Goal: Task Accomplishment & Management: Manage account settings

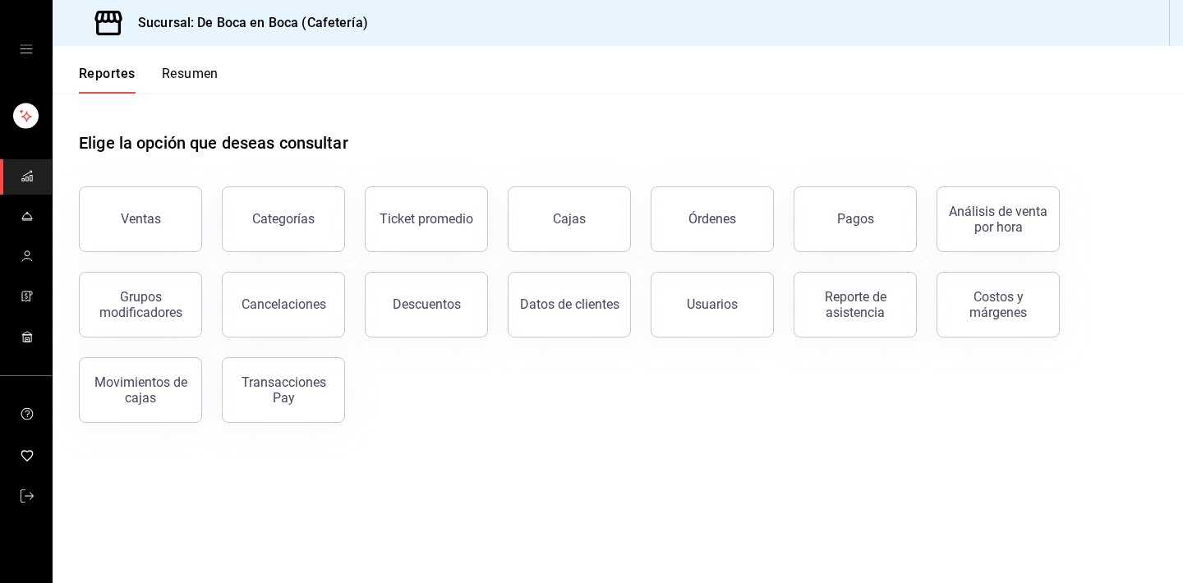
click at [116, 80] on button "Reportes" at bounding box center [107, 80] width 57 height 28
click at [29, 178] on icon "mailbox folders" at bounding box center [27, 175] width 13 height 13
click at [30, 172] on icon "mailbox folders" at bounding box center [26, 174] width 9 height 5
click at [31, 172] on icon "mailbox folders" at bounding box center [31, 172] width 2 height 2
click at [30, 214] on icon "mailbox folders" at bounding box center [27, 215] width 13 height 13
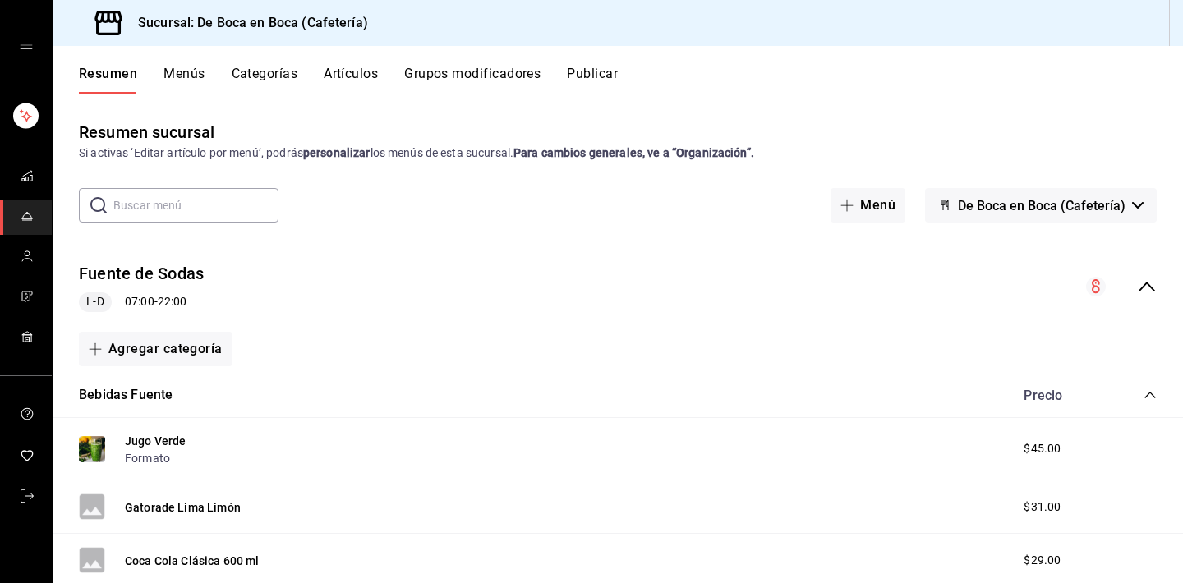
click at [352, 75] on button "Artículos" at bounding box center [351, 80] width 54 height 28
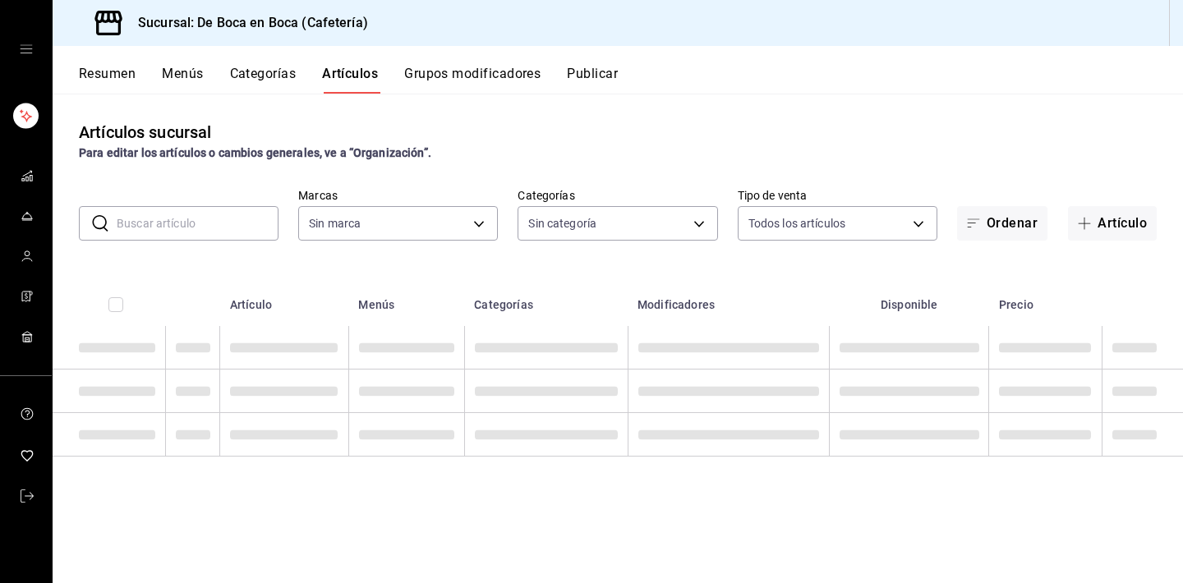
type input "4eab8db2-e1dc-4fb3-9b1f-7fa82010a4f3"
click at [195, 223] on input "text" at bounding box center [198, 223] width 162 height 33
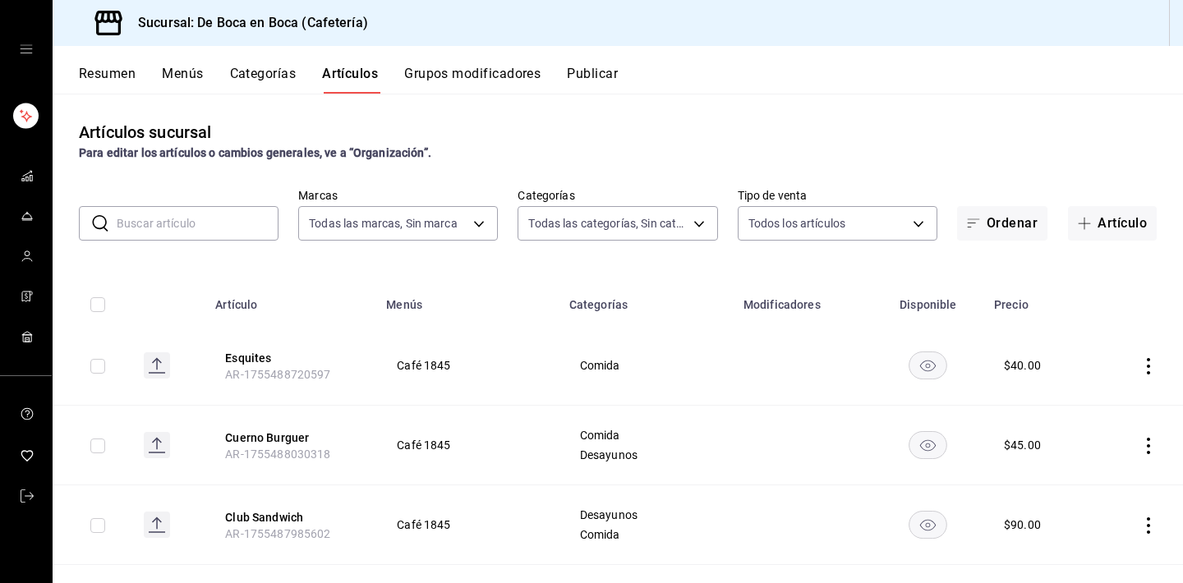
type input "96b92fd8-ecd9-4917-ae34-a503a6ec1cb7,f4369217-5354-4a5e-b4ff-cedfdf5bd663,09da8…"
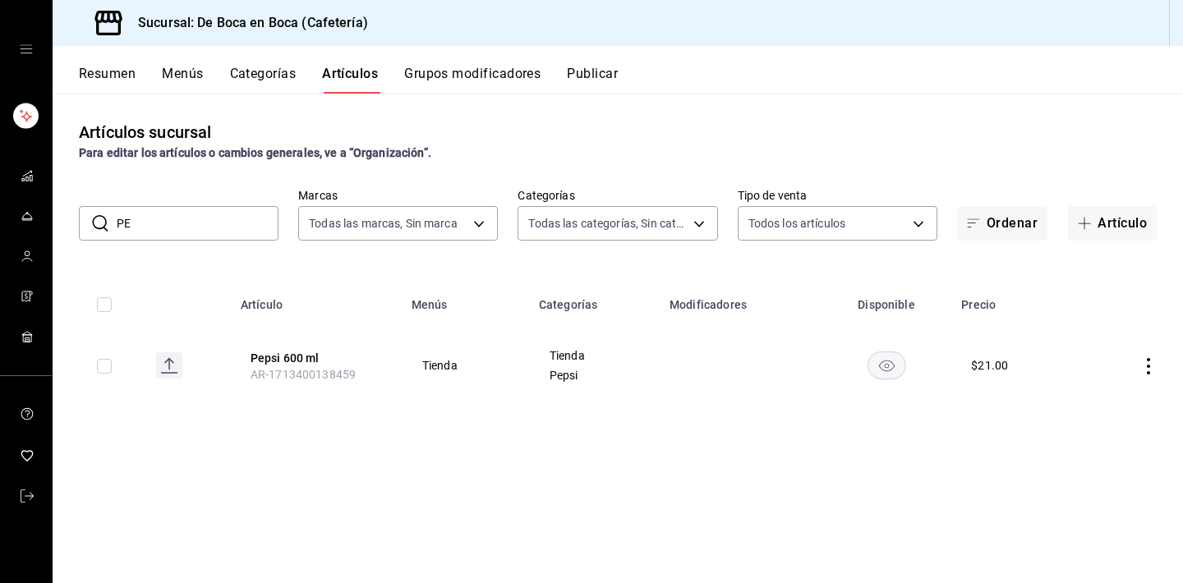
type input "P"
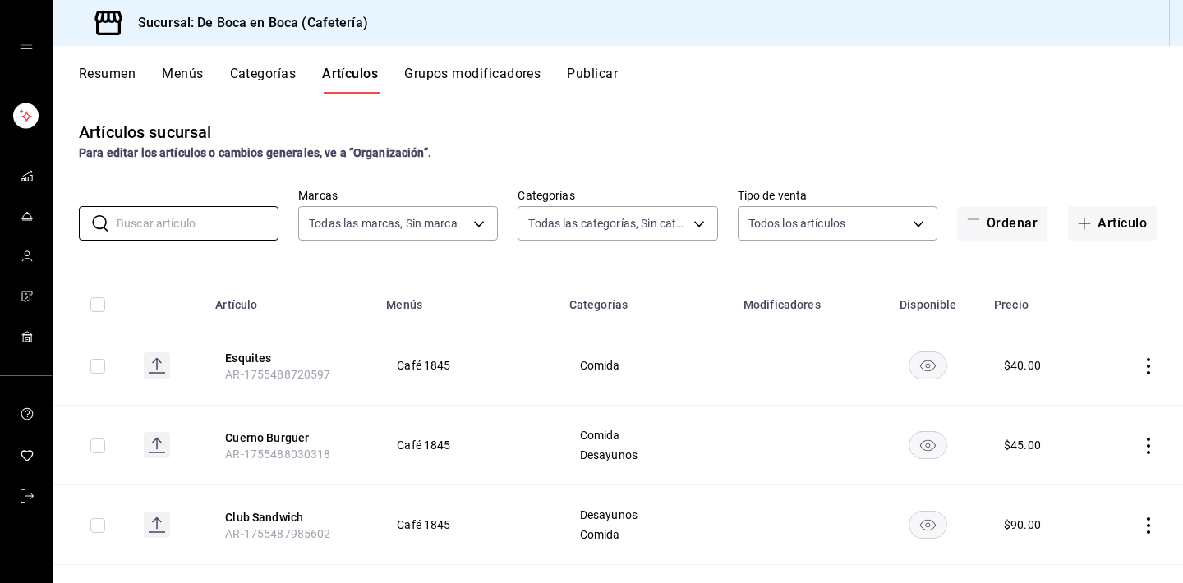
click at [291, 267] on div "Artículos sucursal Para editar los artículos o cambios generales, ve a “Organiz…" at bounding box center [618, 338] width 1130 height 489
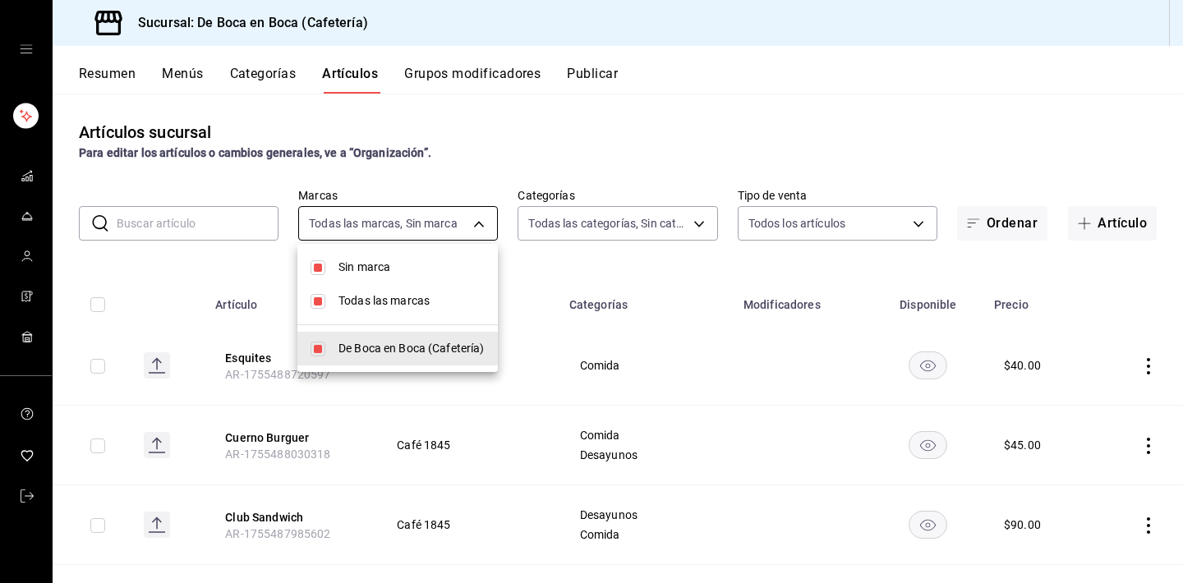
click at [394, 224] on body "Sucursal: De Boca en Boca (Cafetería) Resumen Menús Categorías Artículos Grupos…" at bounding box center [591, 291] width 1183 height 583
click at [566, 232] on div at bounding box center [591, 291] width 1183 height 583
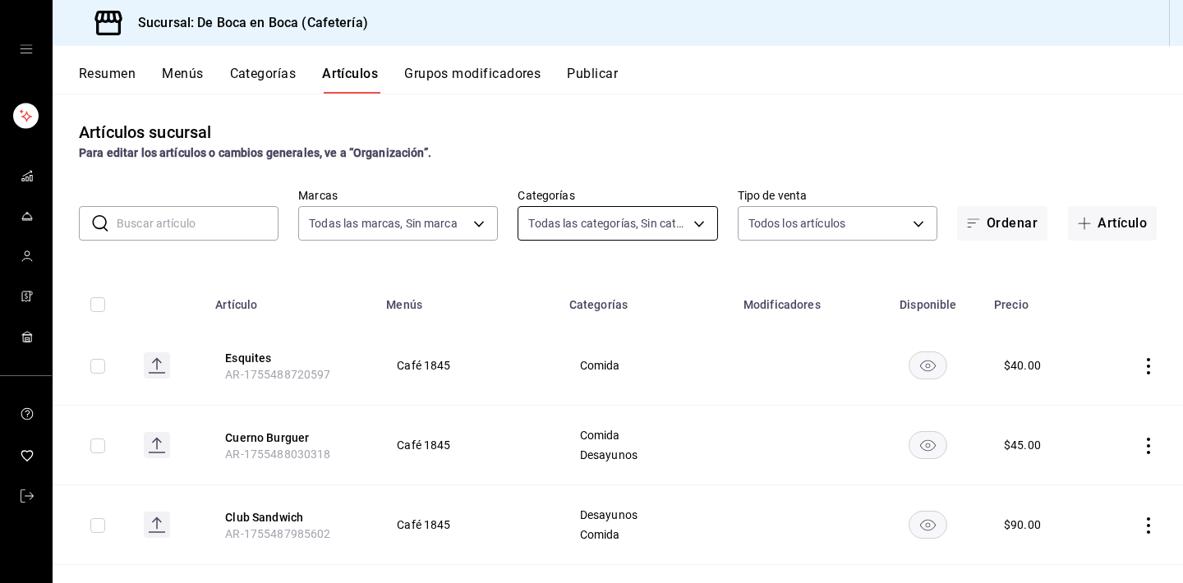
click at [577, 219] on body "Sucursal: De Boca en Boca (Cafetería) Resumen Menús Categorías Artículos Grupos…" at bounding box center [591, 291] width 1183 height 583
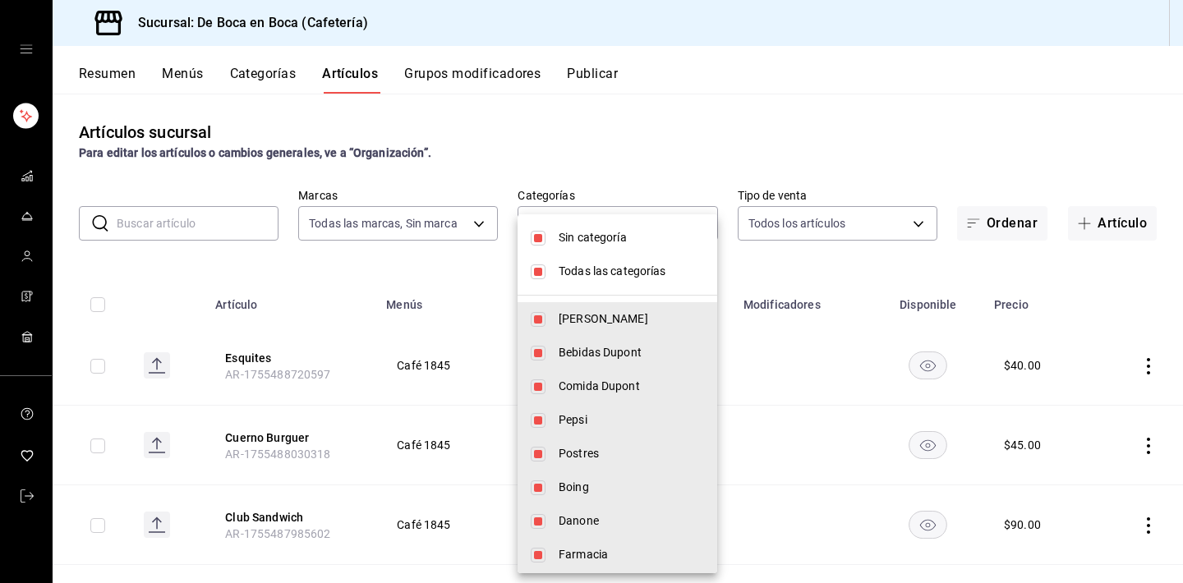
click at [580, 416] on span "Pepsi" at bounding box center [630, 419] width 145 height 17
type input "96b92fd8-ecd9-4917-ae34-a503a6ec1cb7,f4369217-5354-4a5e-b4ff-cedfdf5bd663,09da8…"
checkbox input "false"
click at [553, 247] on li "Sin categoría" at bounding box center [617, 238] width 200 height 34
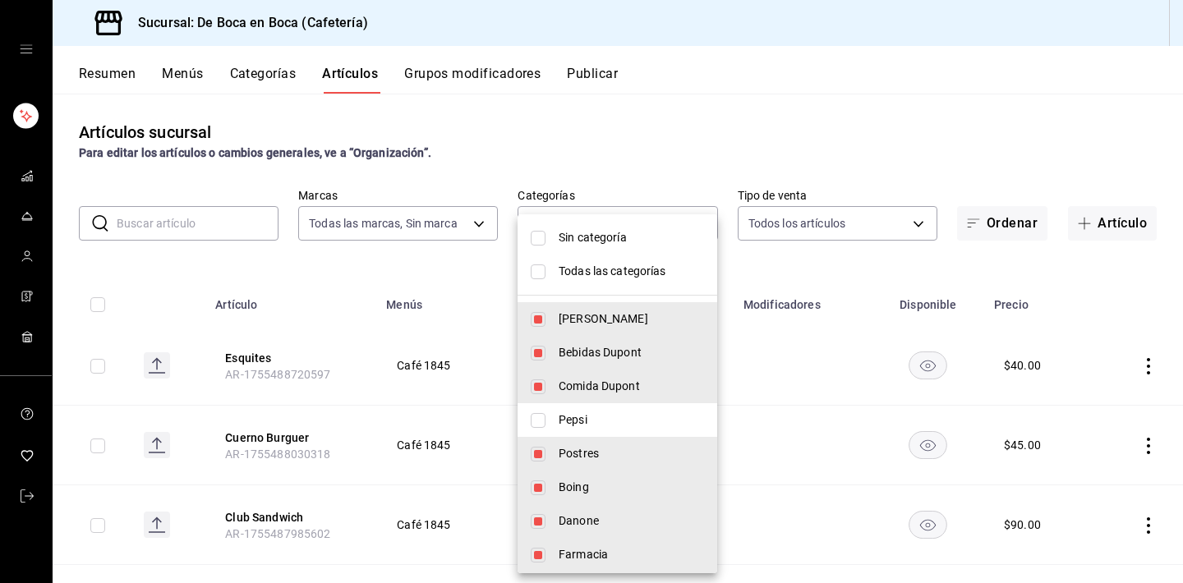
click at [631, 244] on span "Sin categoría" at bounding box center [630, 237] width 145 height 17
checkbox input "false"
click at [592, 275] on span "Todas las categorías" at bounding box center [630, 271] width 145 height 17
type input "96b92fd8-ecd9-4917-ae34-a503a6ec1cb7,f4369217-5354-4a5e-b4ff-cedfdf5bd663,09da8…"
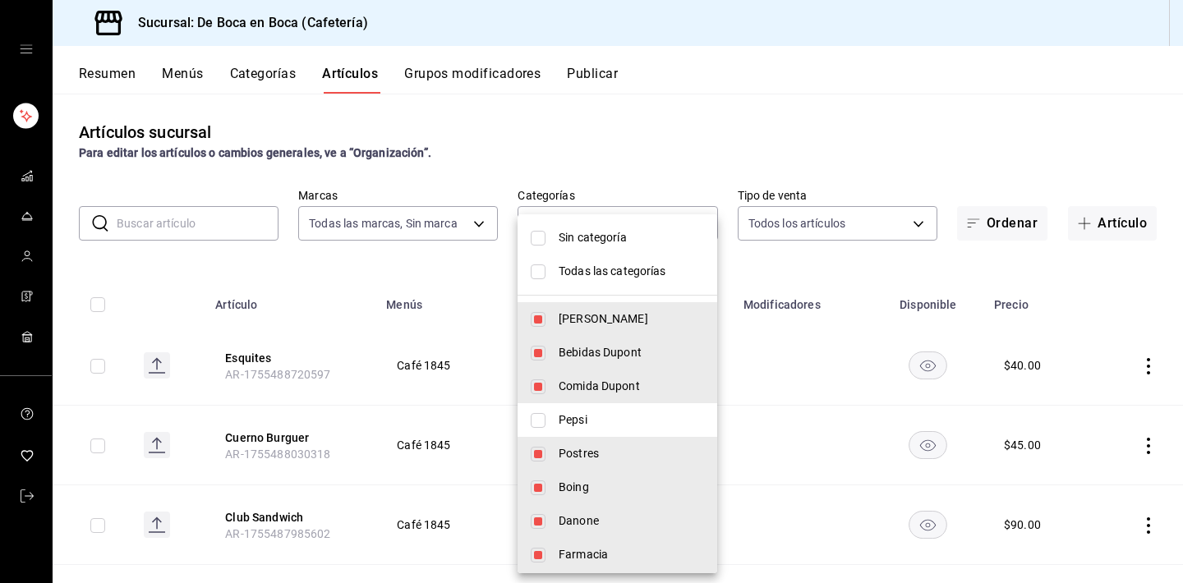
checkbox input "true"
click at [592, 275] on span "Todas las categorías" at bounding box center [630, 271] width 145 height 17
checkbox input "false"
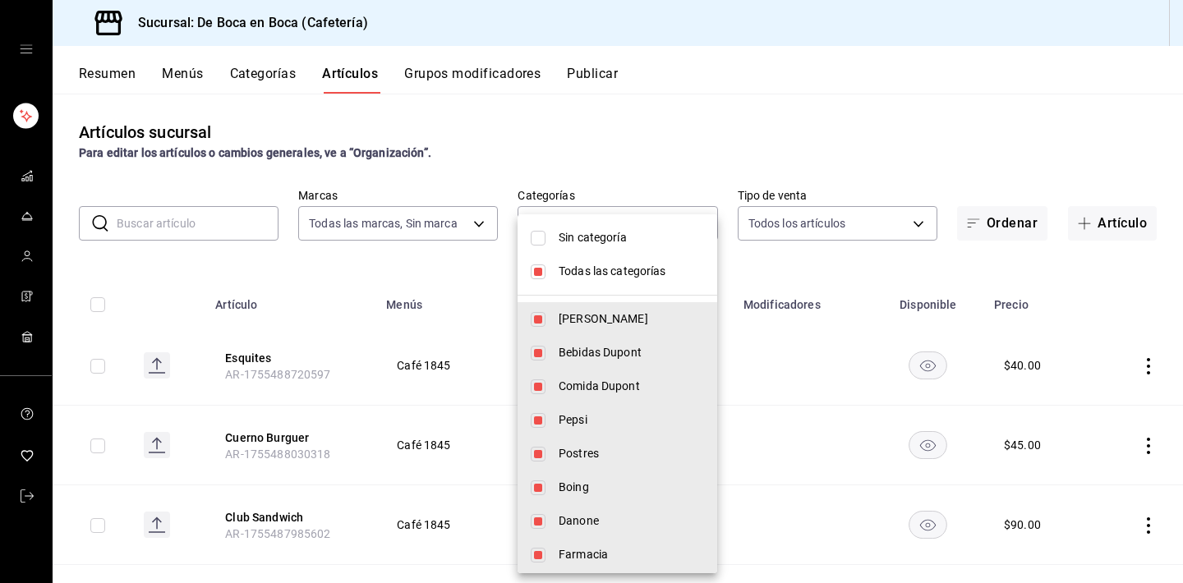
checkbox input "false"
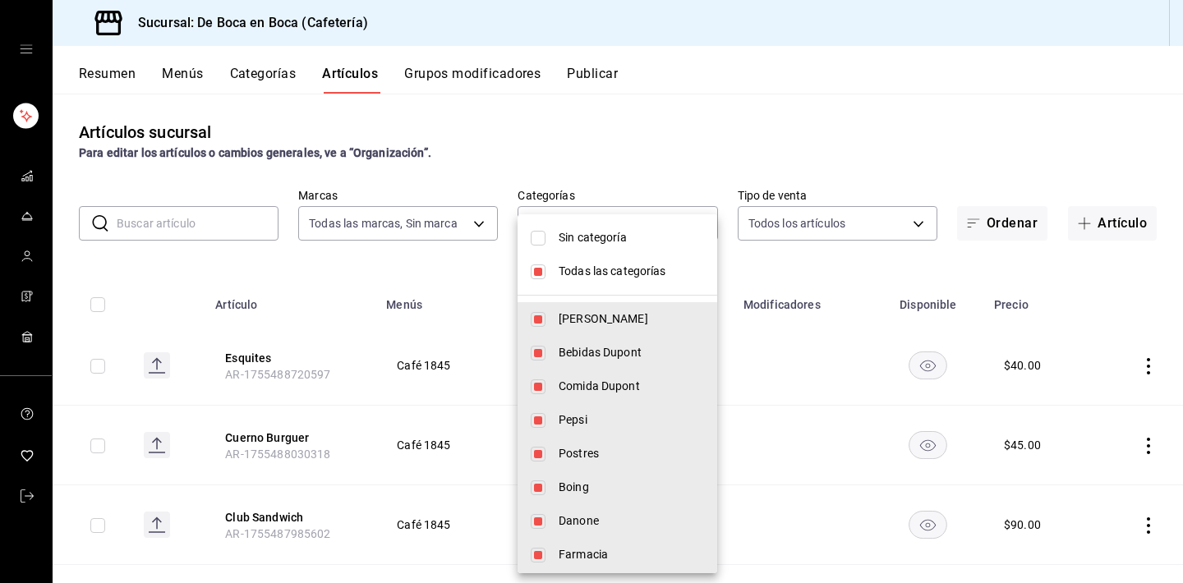
checkbox input "false"
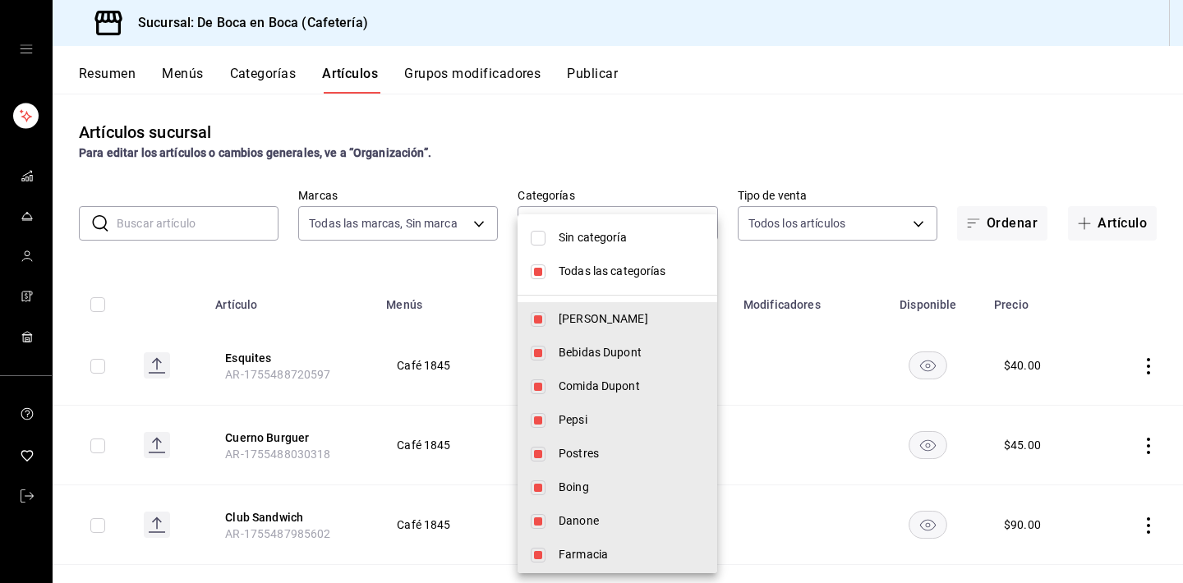
checkbox input "false"
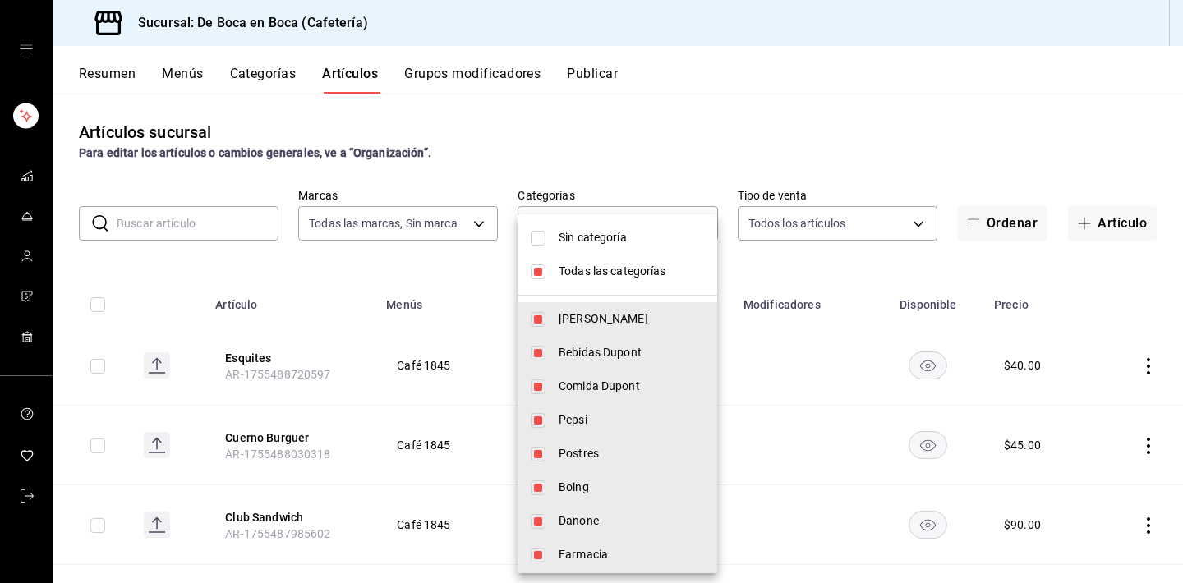
checkbox input "false"
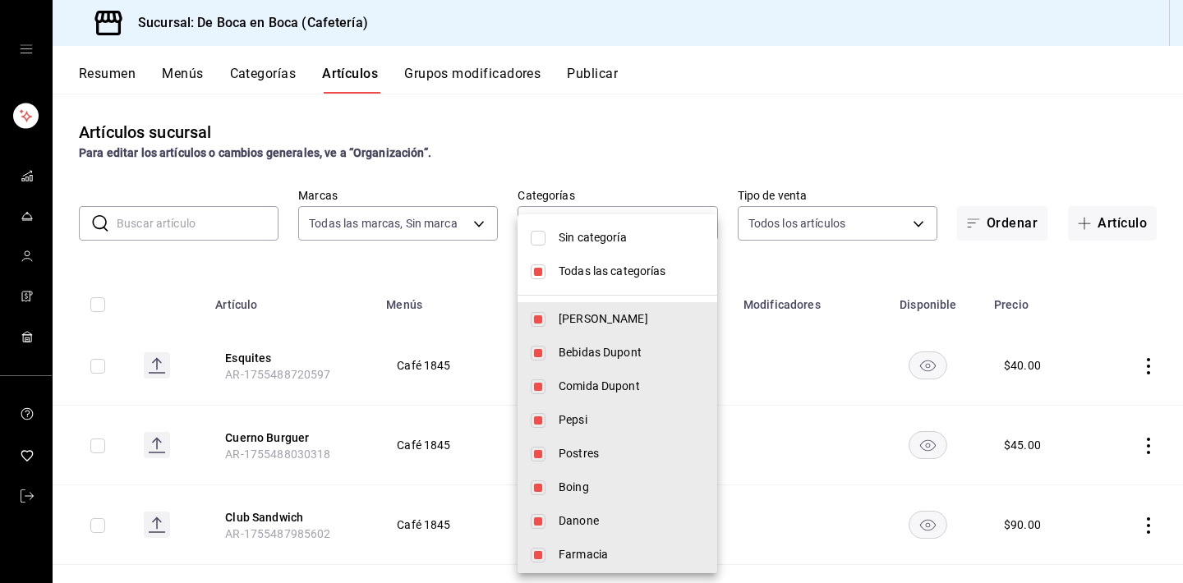
checkbox input "false"
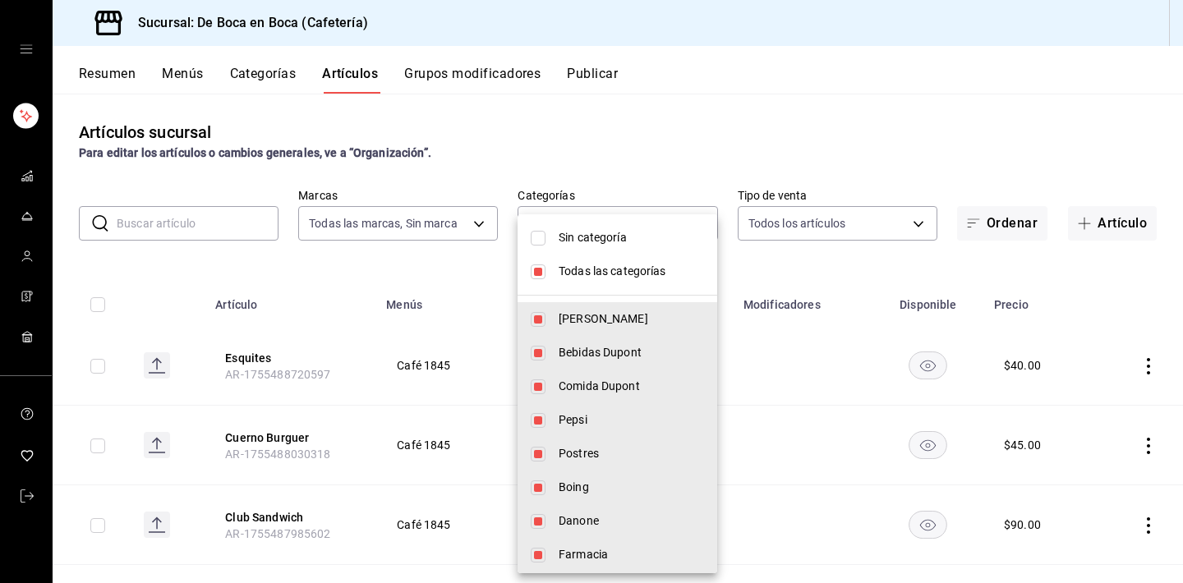
checkbox input "false"
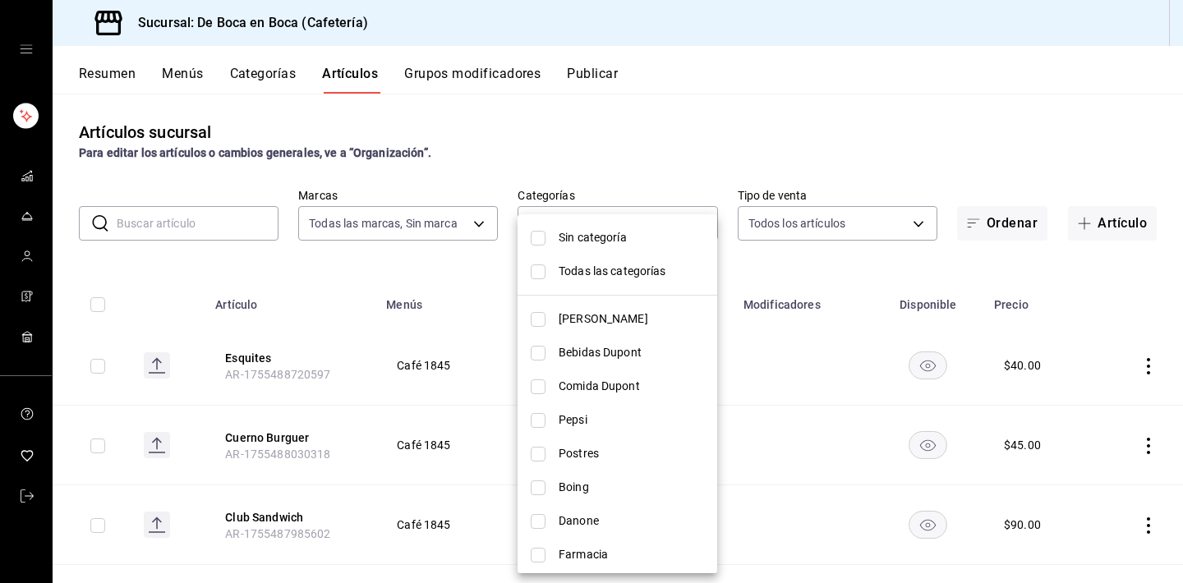
click at [545, 414] on li "Pepsi" at bounding box center [617, 420] width 200 height 34
type input "de1483e9-b8ed-4055-a6b8-5a970eb7d21a"
checkbox input "true"
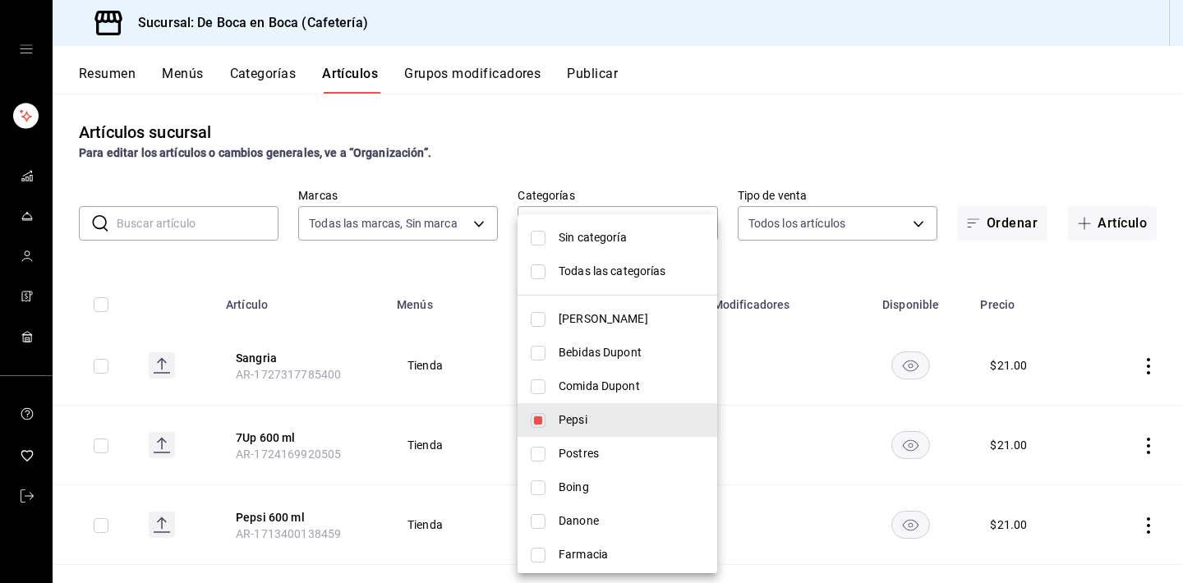
click at [751, 111] on div at bounding box center [591, 291] width 1183 height 583
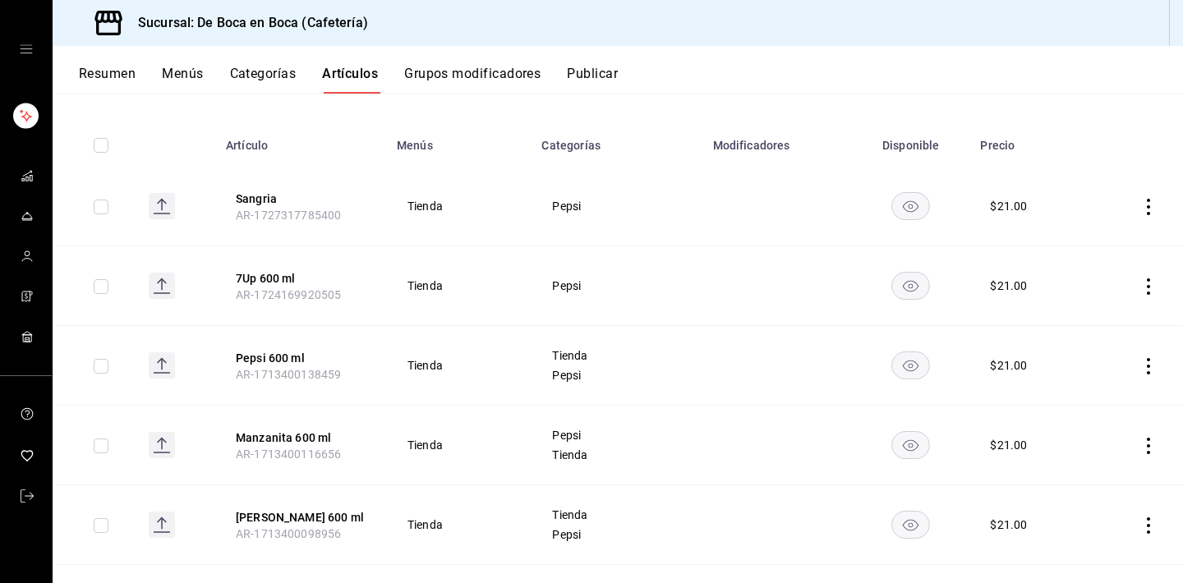
scroll to position [163, 0]
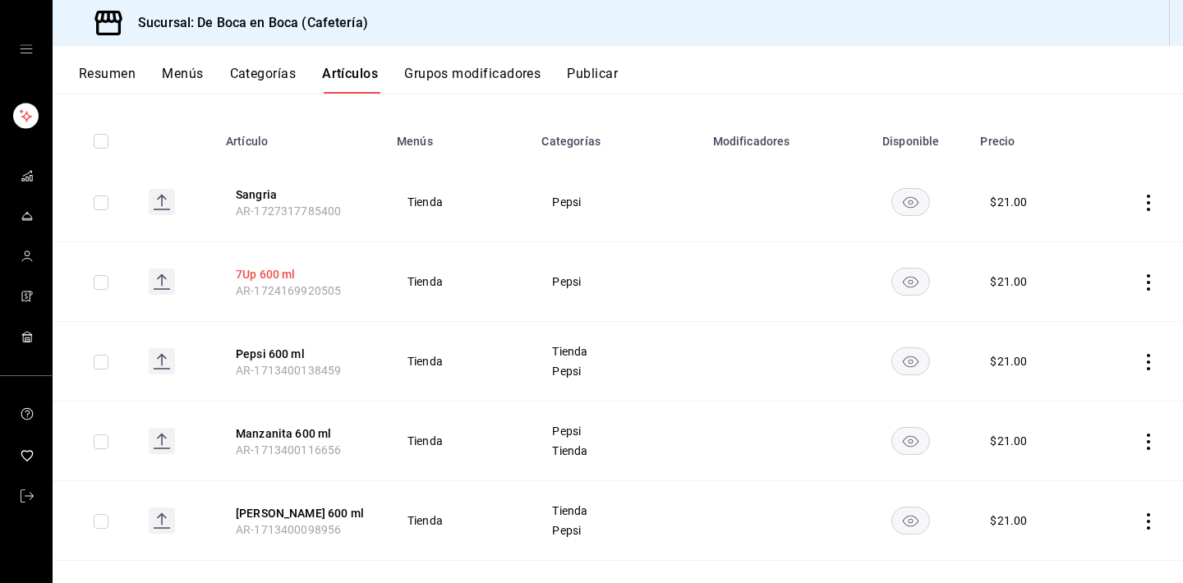
click at [283, 271] on button "7Up 600 ml" at bounding box center [301, 274] width 131 height 16
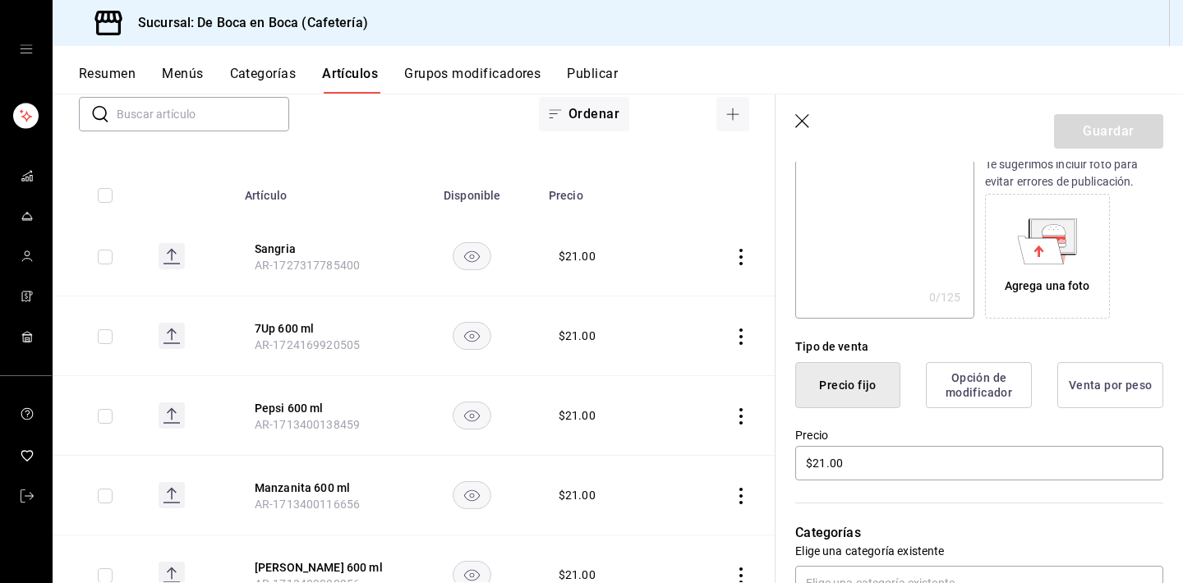
scroll to position [238, 0]
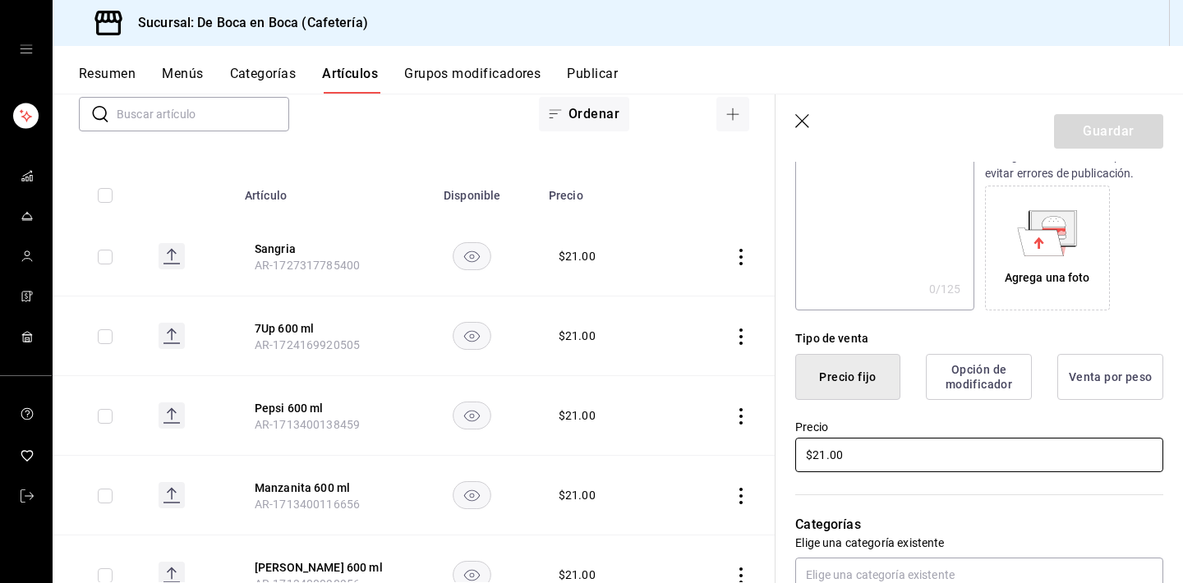
click at [880, 457] on input "$21.00" at bounding box center [979, 455] width 368 height 34
type input "$15.00"
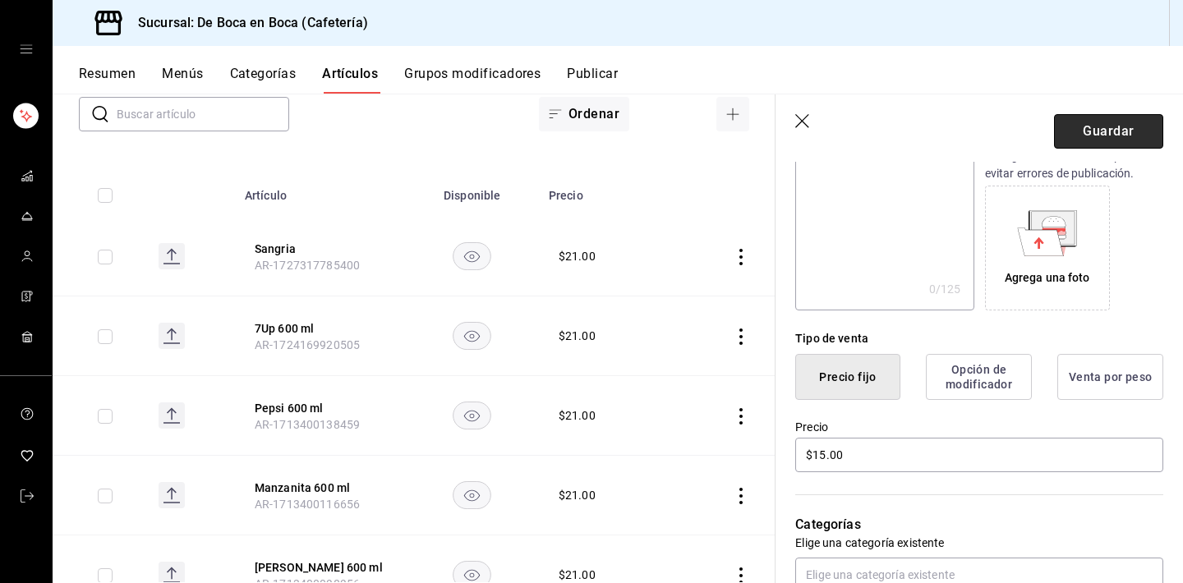
click at [1097, 122] on button "Guardar" at bounding box center [1108, 131] width 109 height 34
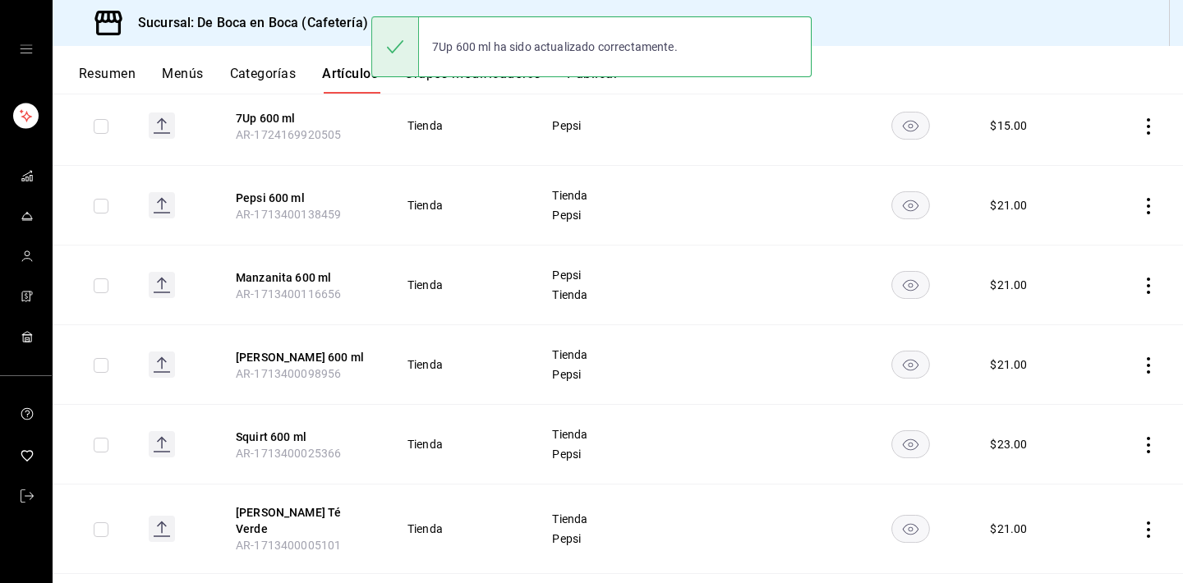
scroll to position [347, 0]
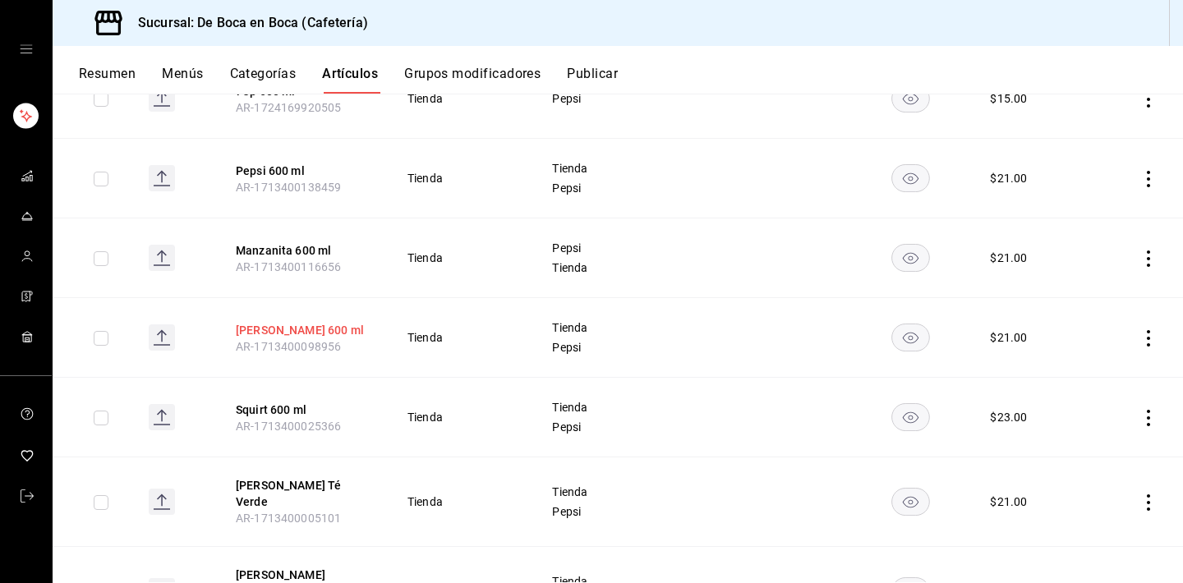
click at [308, 328] on button "[PERSON_NAME] 600 ml" at bounding box center [301, 330] width 131 height 16
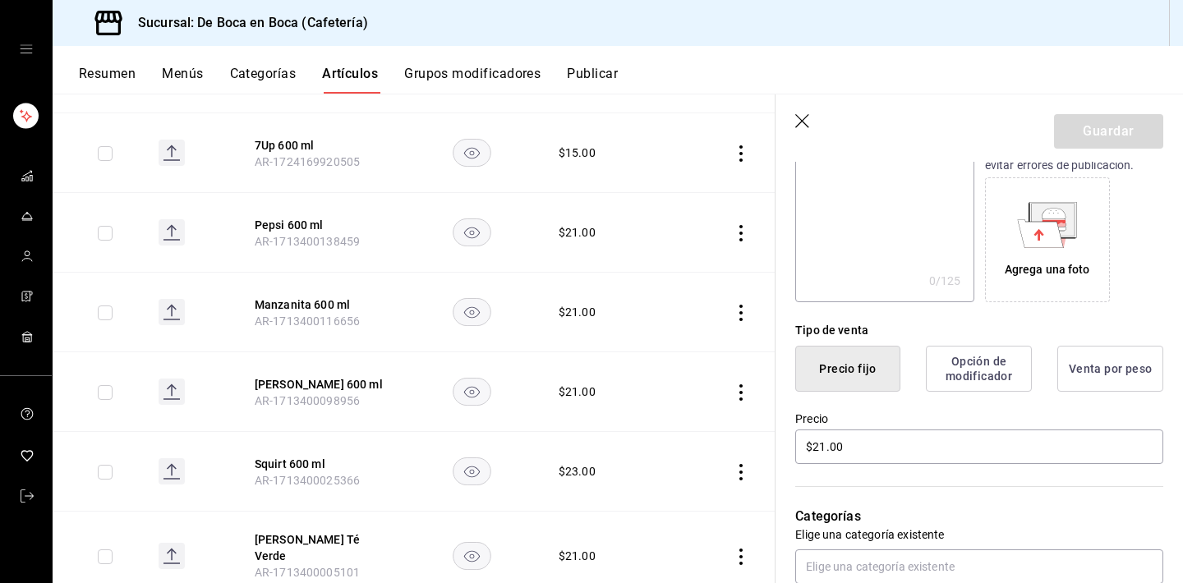
scroll to position [285, 0]
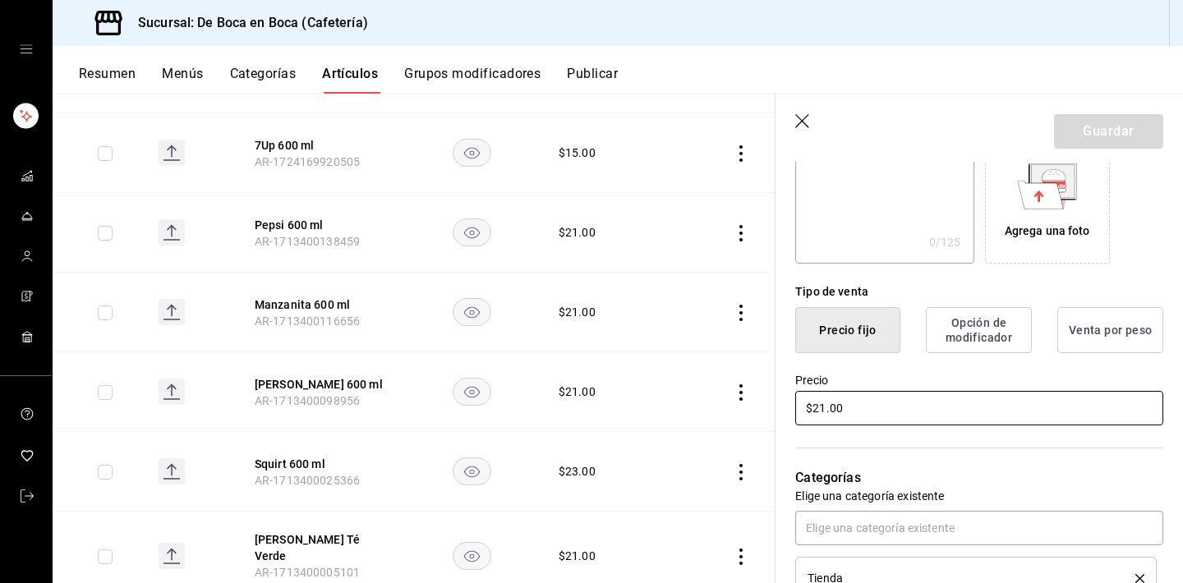
click at [888, 410] on input "$21.00" at bounding box center [979, 408] width 368 height 34
type input "$15.00"
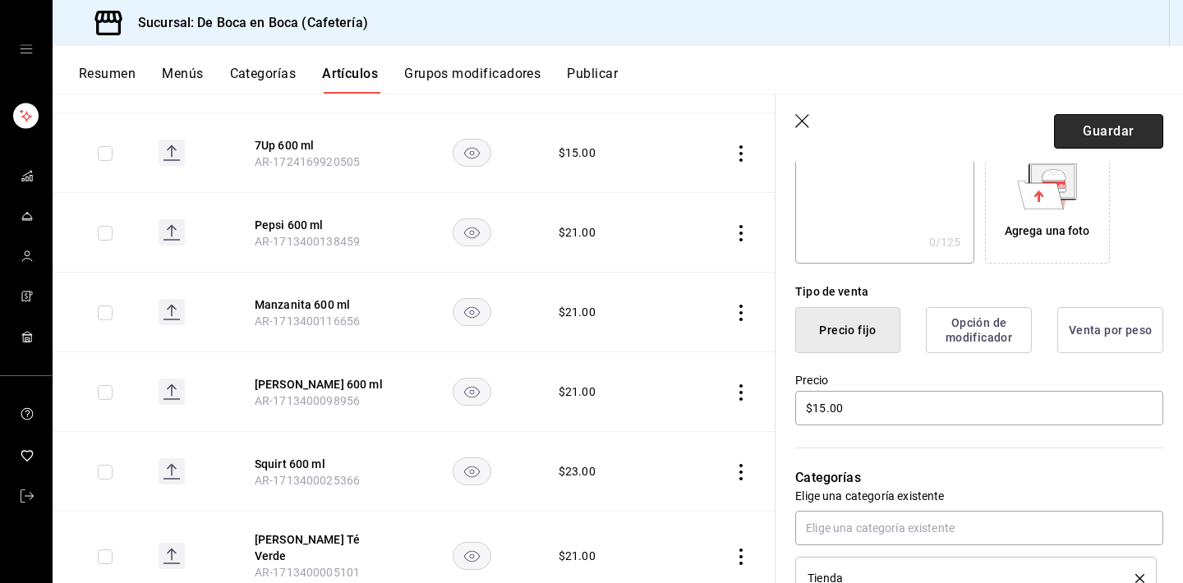
click at [1151, 133] on button "Guardar" at bounding box center [1108, 131] width 109 height 34
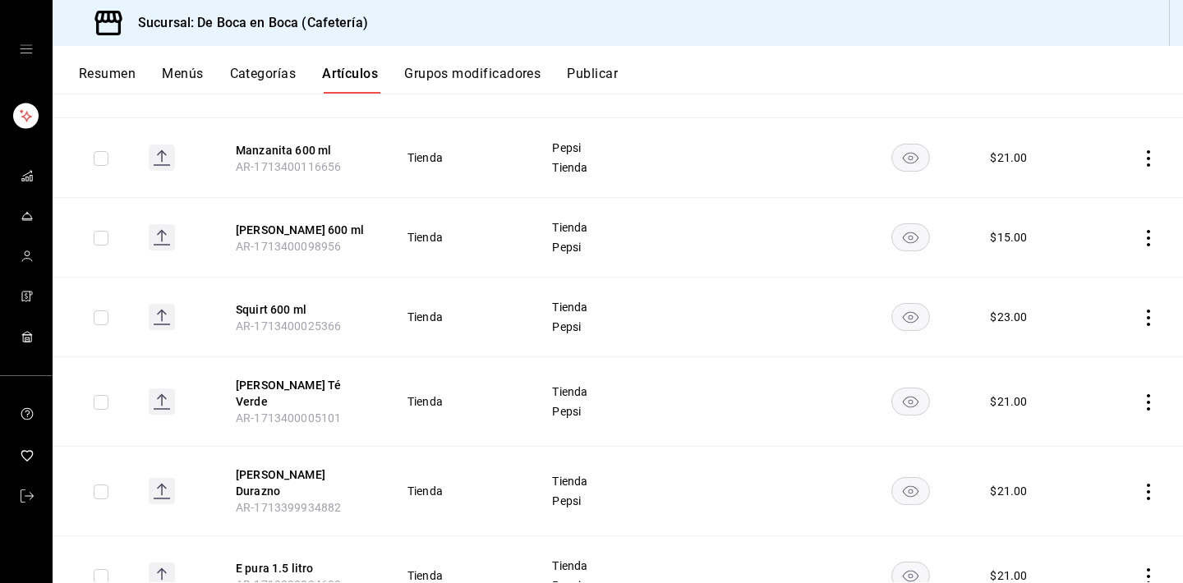
scroll to position [407, 0]
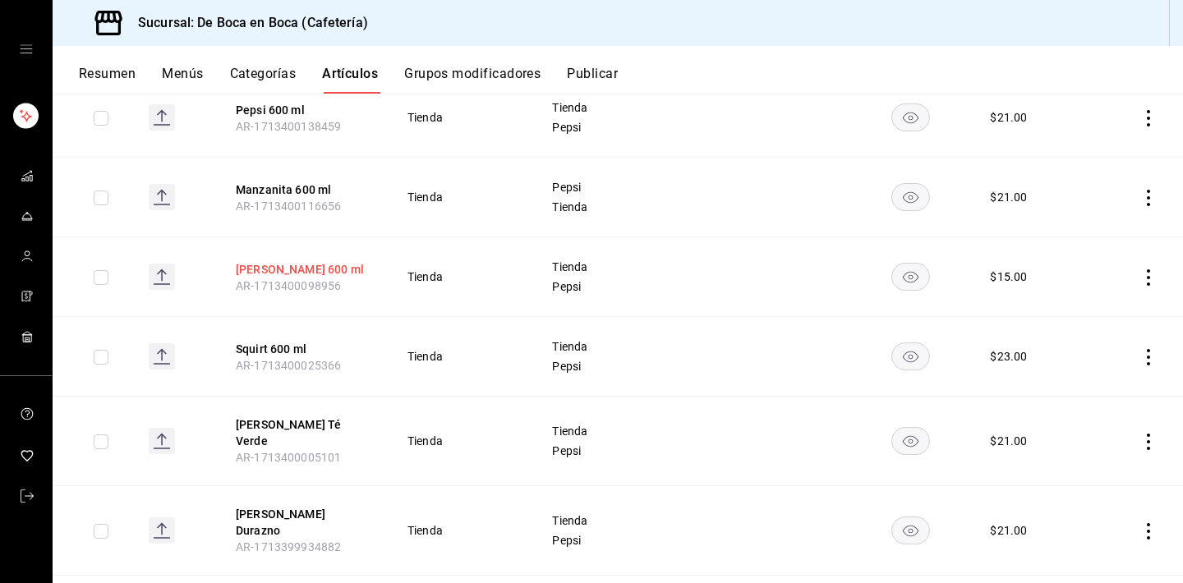
click at [286, 270] on button "[PERSON_NAME] 600 ml" at bounding box center [301, 269] width 131 height 16
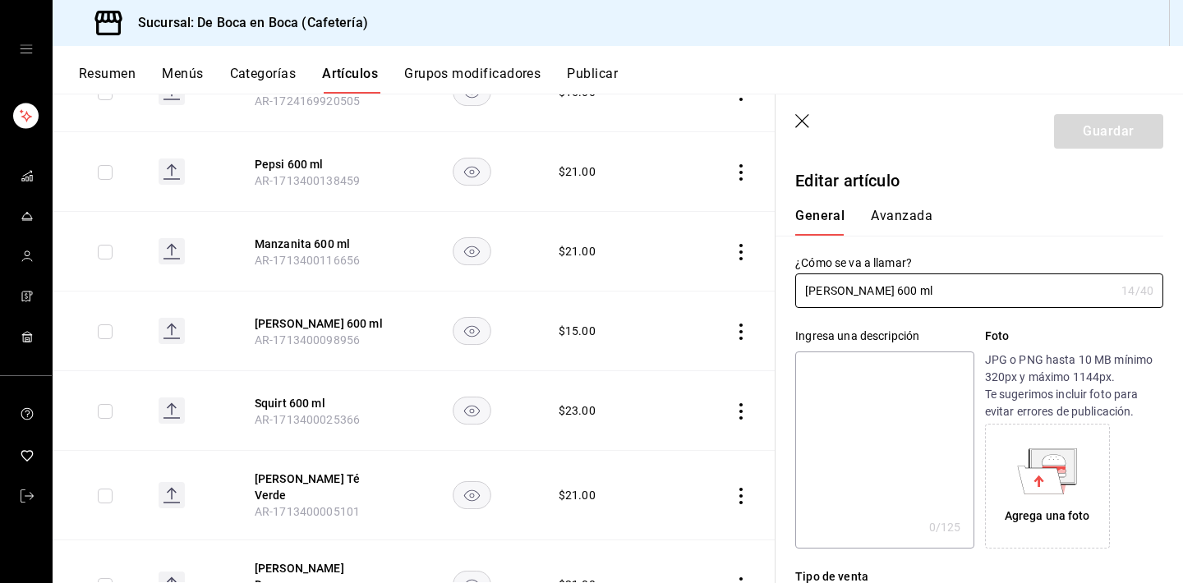
type input "$15.00"
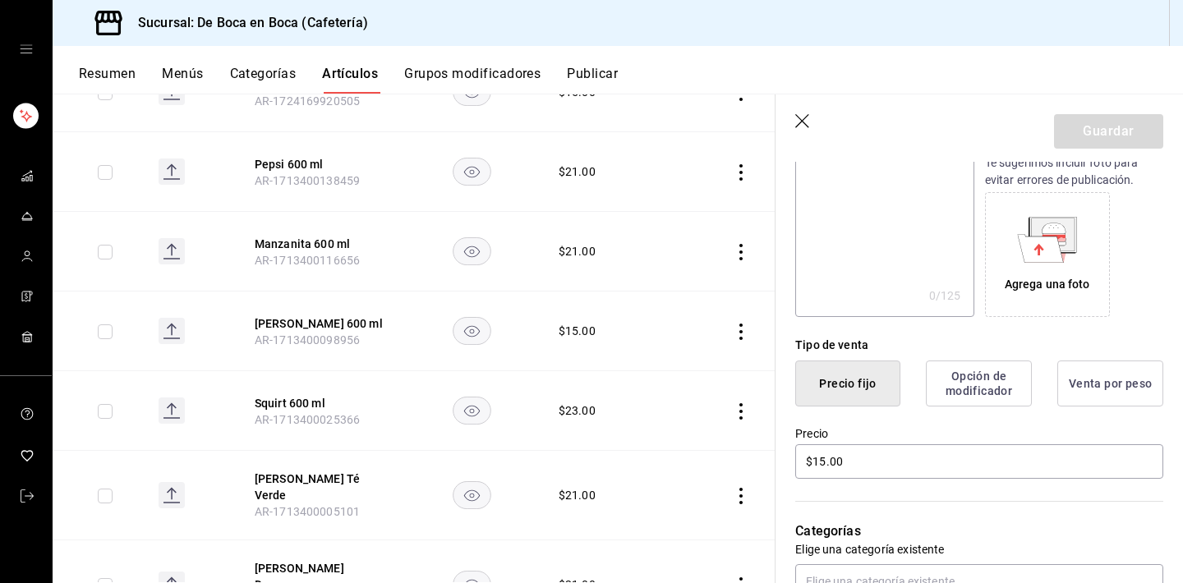
scroll to position [341, 0]
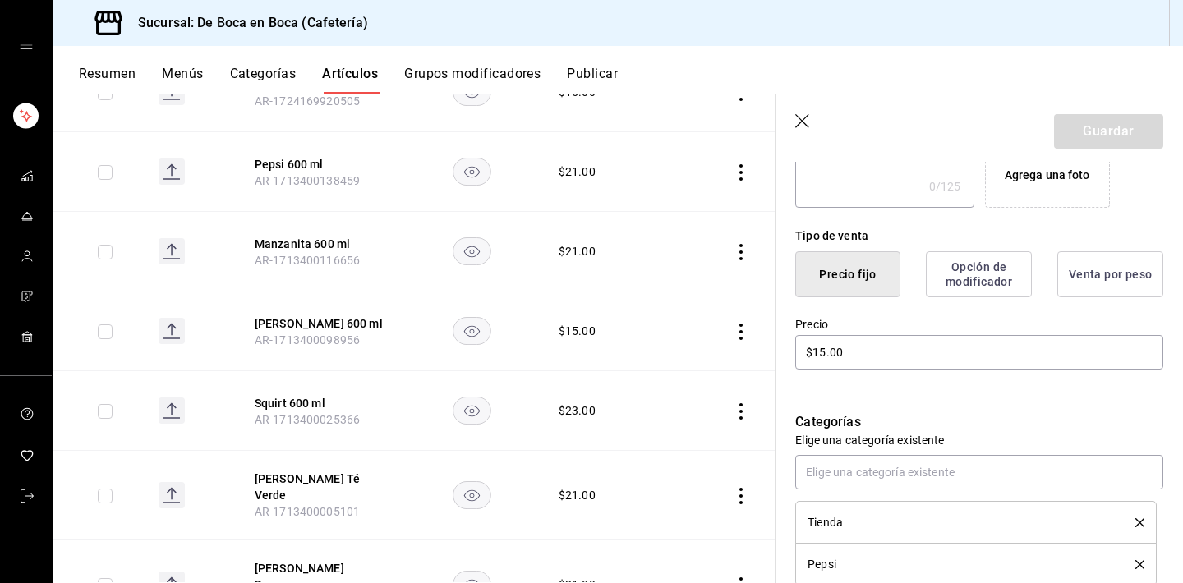
click at [802, 122] on icon "button" at bounding box center [803, 122] width 16 height 16
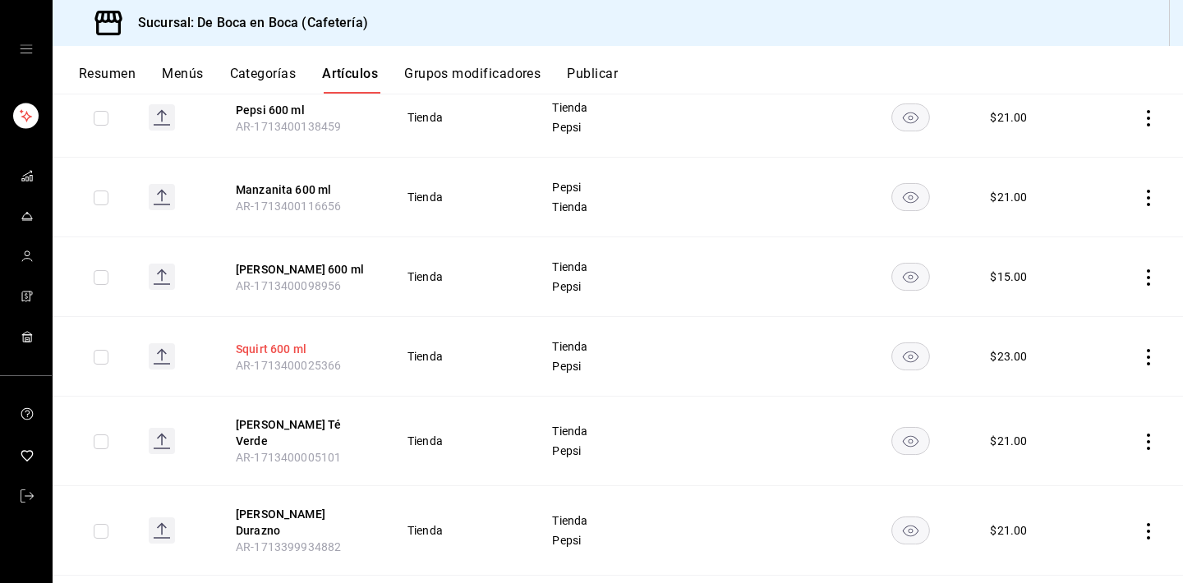
click at [296, 346] on button "Squirt 600 ml" at bounding box center [301, 349] width 131 height 16
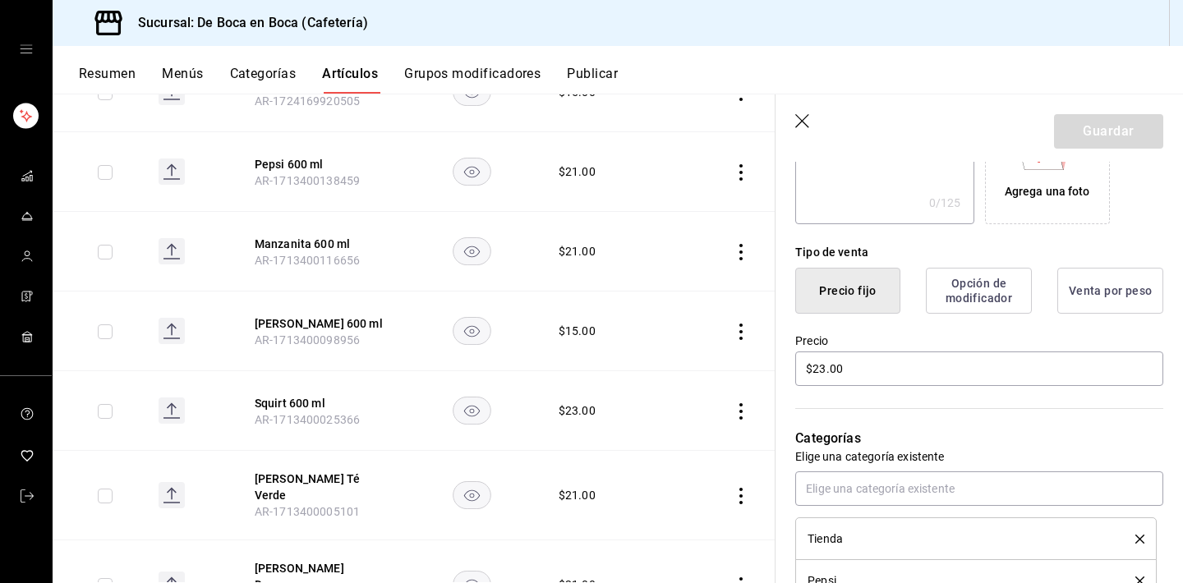
scroll to position [348, 0]
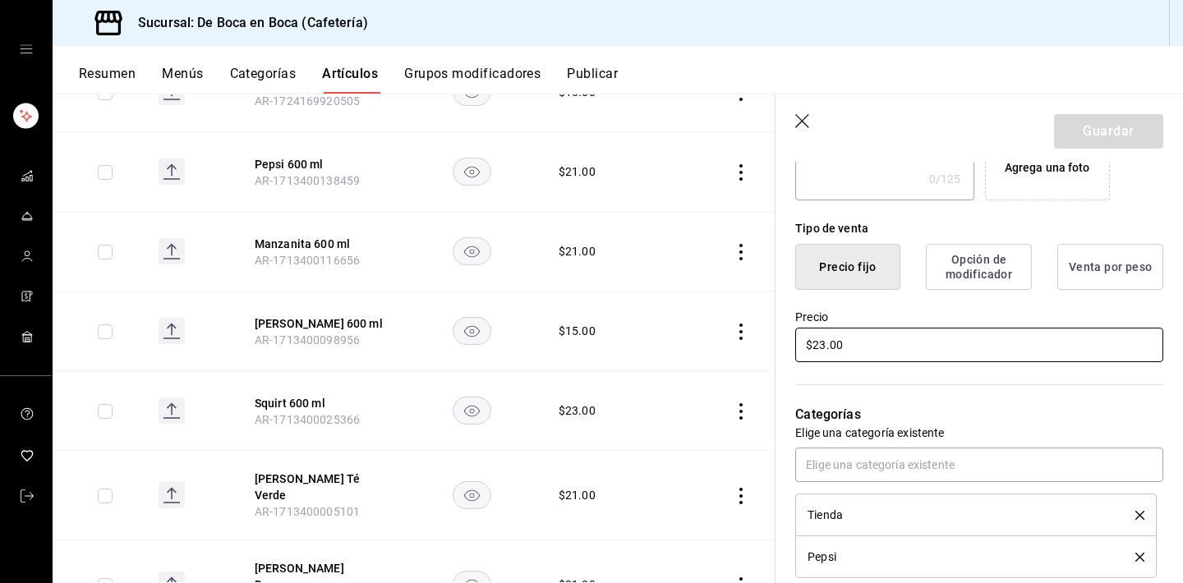
click at [909, 353] on input "$23.00" at bounding box center [979, 345] width 368 height 34
type input "$15.00"
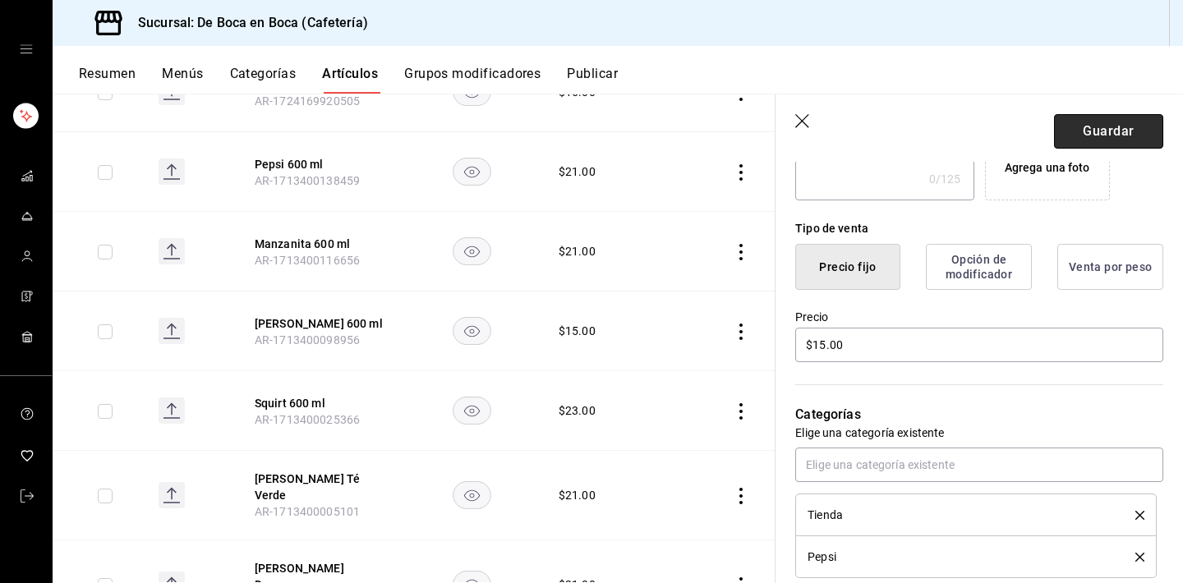
click at [1107, 126] on button "Guardar" at bounding box center [1108, 131] width 109 height 34
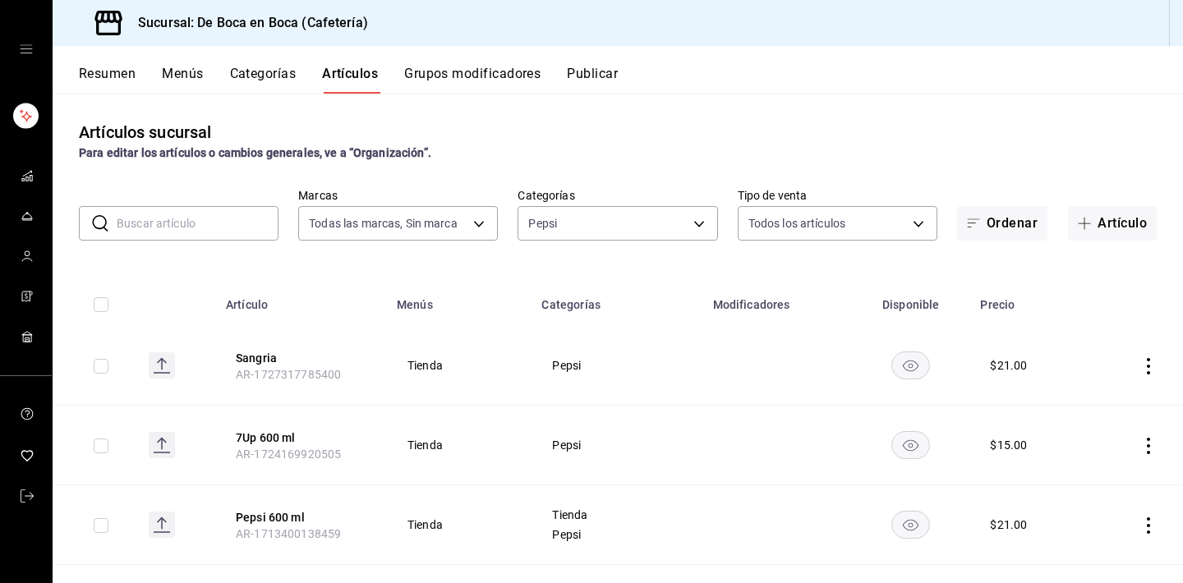
click at [613, 74] on button "Publicar" at bounding box center [592, 80] width 51 height 28
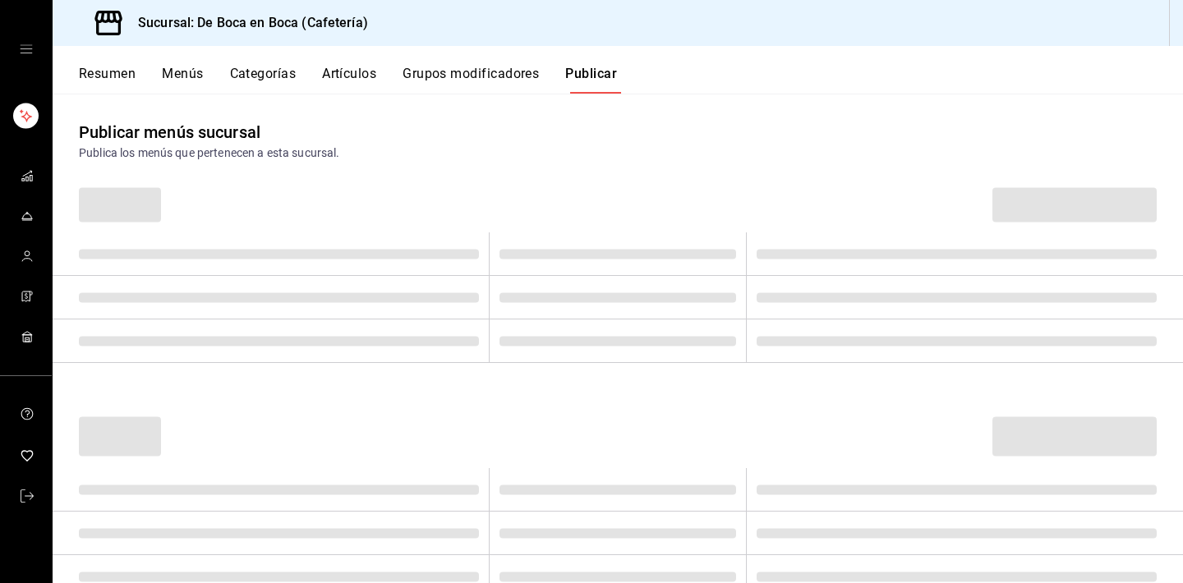
click at [356, 79] on button "Artículos" at bounding box center [349, 80] width 54 height 28
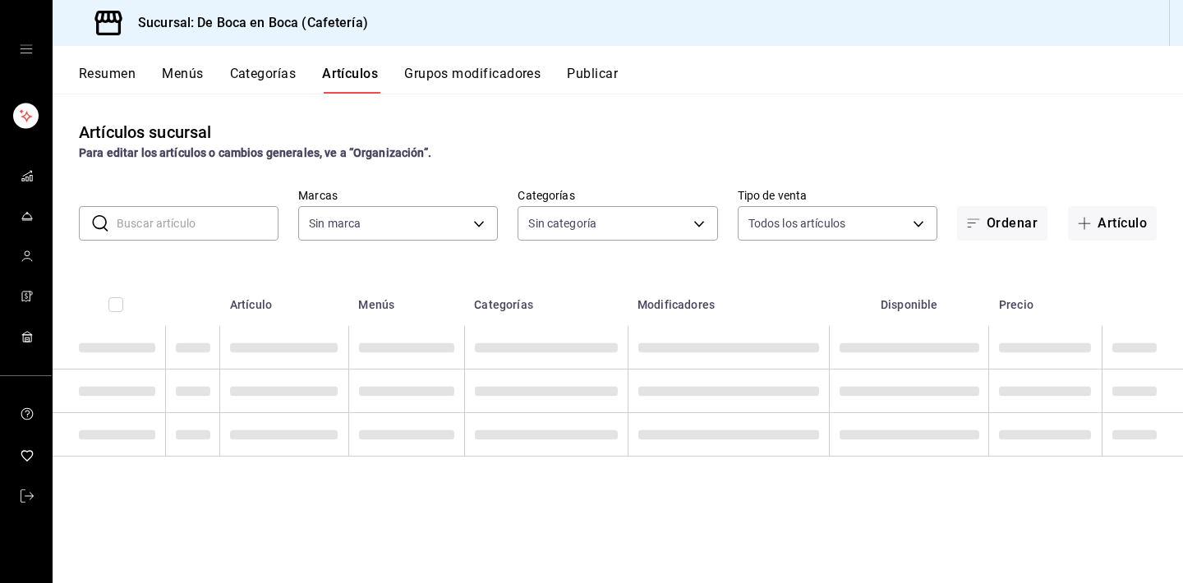
type input "4eab8db2-e1dc-4fb3-9b1f-7fa82010a4f3"
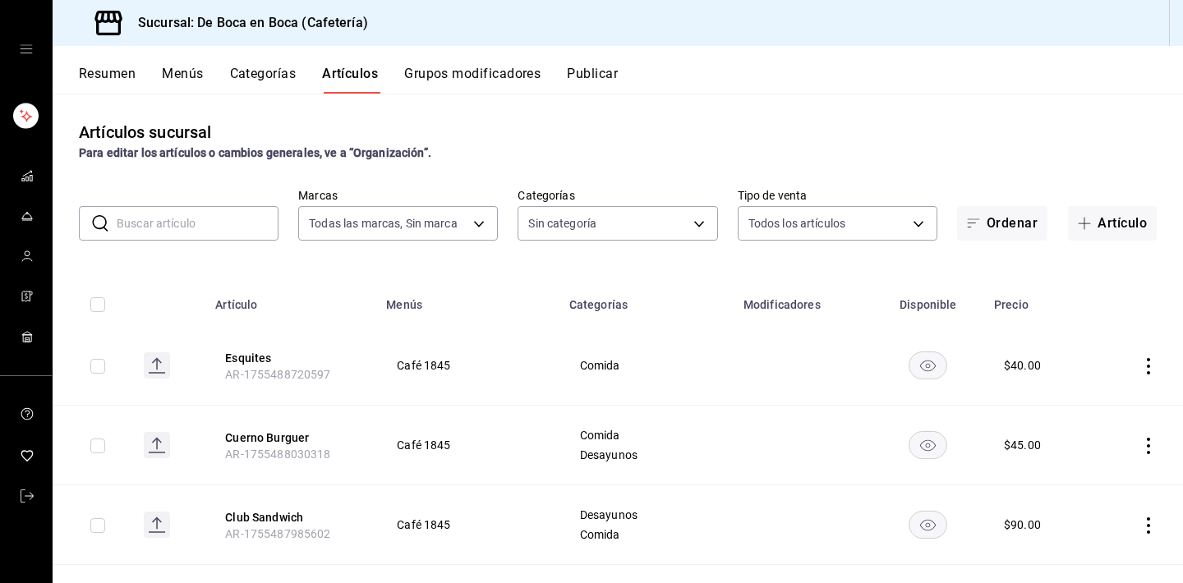
type input "96b92fd8-ecd9-4917-ae34-a503a6ec1cb7,f4369217-5354-4a5e-b4ff-cedfdf5bd663,09da8…"
click at [595, 71] on button "Publicar" at bounding box center [592, 80] width 51 height 28
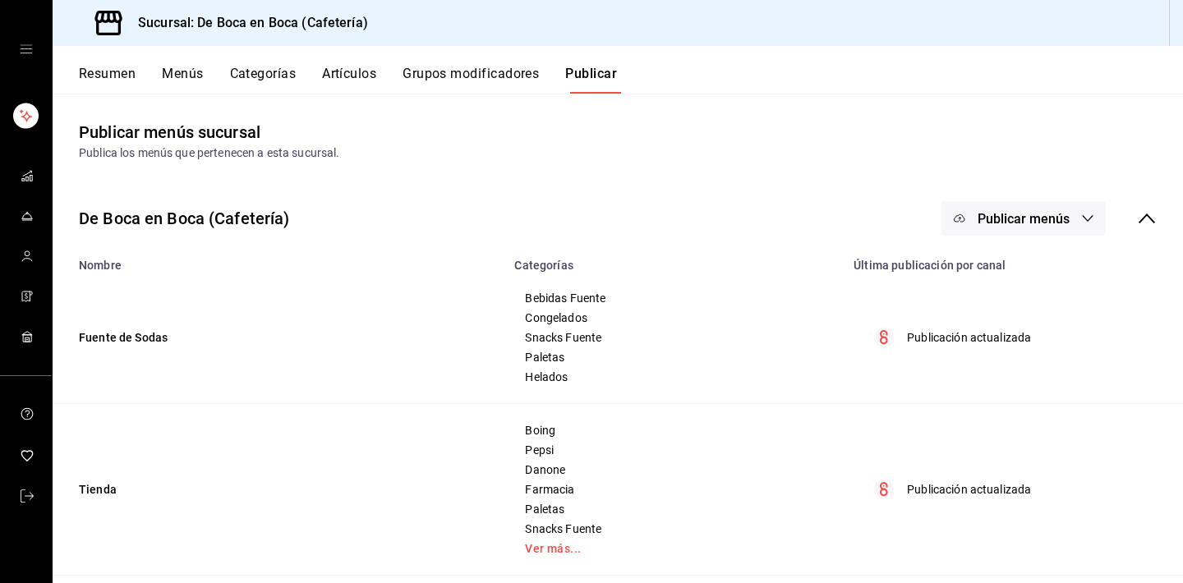
click at [1005, 208] on button "Publicar menús" at bounding box center [1023, 218] width 164 height 34
click at [1018, 264] on span "Punto de venta" at bounding box center [1047, 272] width 79 height 17
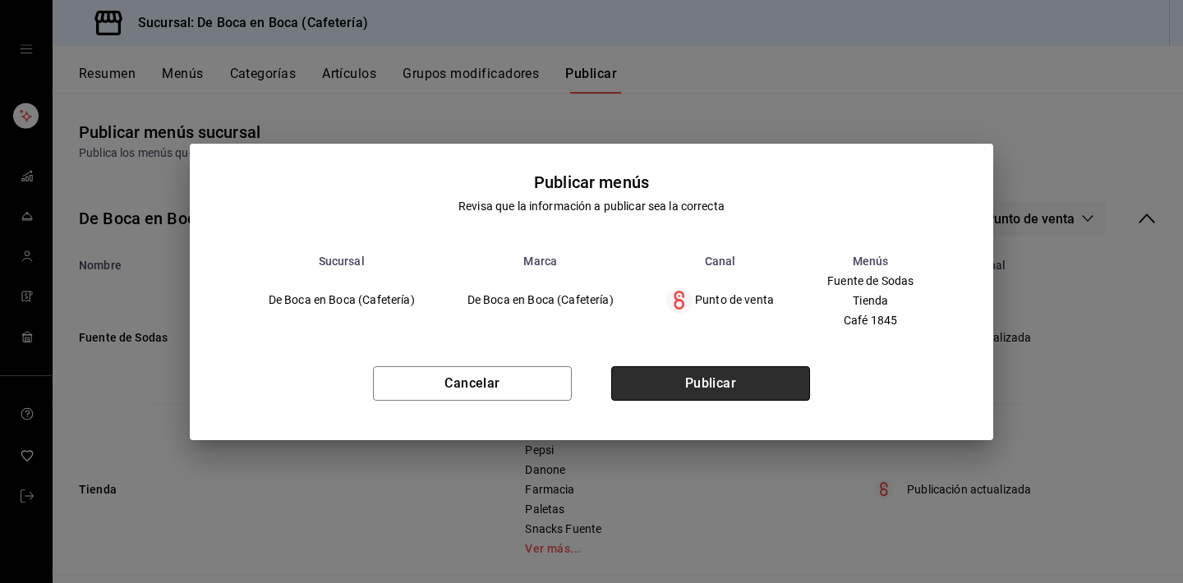
click at [732, 386] on button "Publicar" at bounding box center [710, 383] width 199 height 34
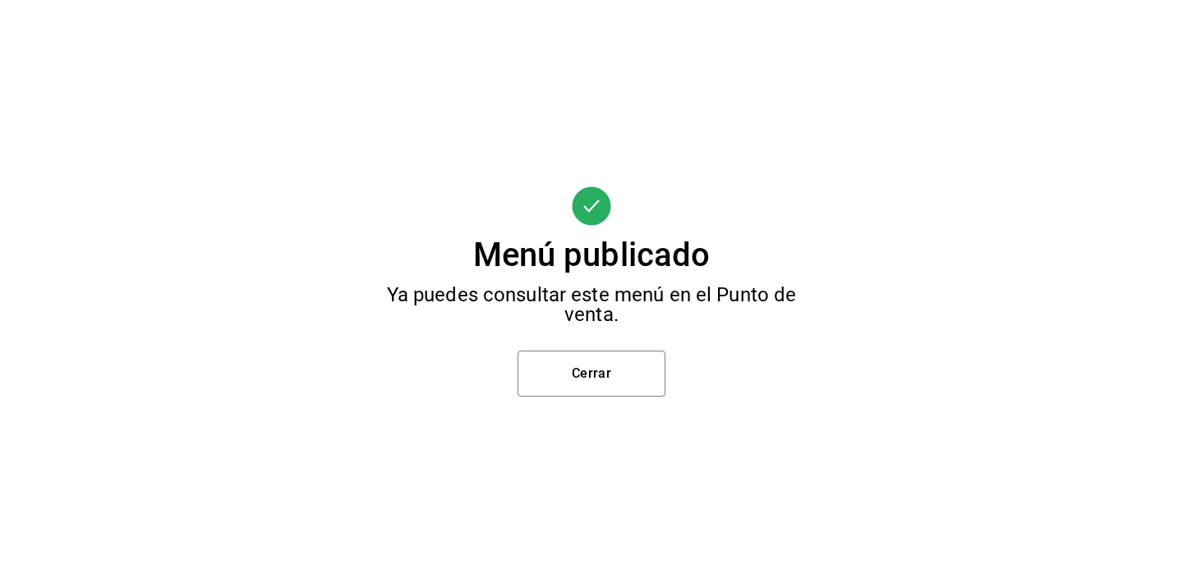
click at [669, 369] on div "Menú publicado Ya puedes consultar este menú en el Punto de venta. Cerrar" at bounding box center [591, 291] width 1183 height 583
click at [623, 370] on button "Cerrar" at bounding box center [591, 374] width 148 height 46
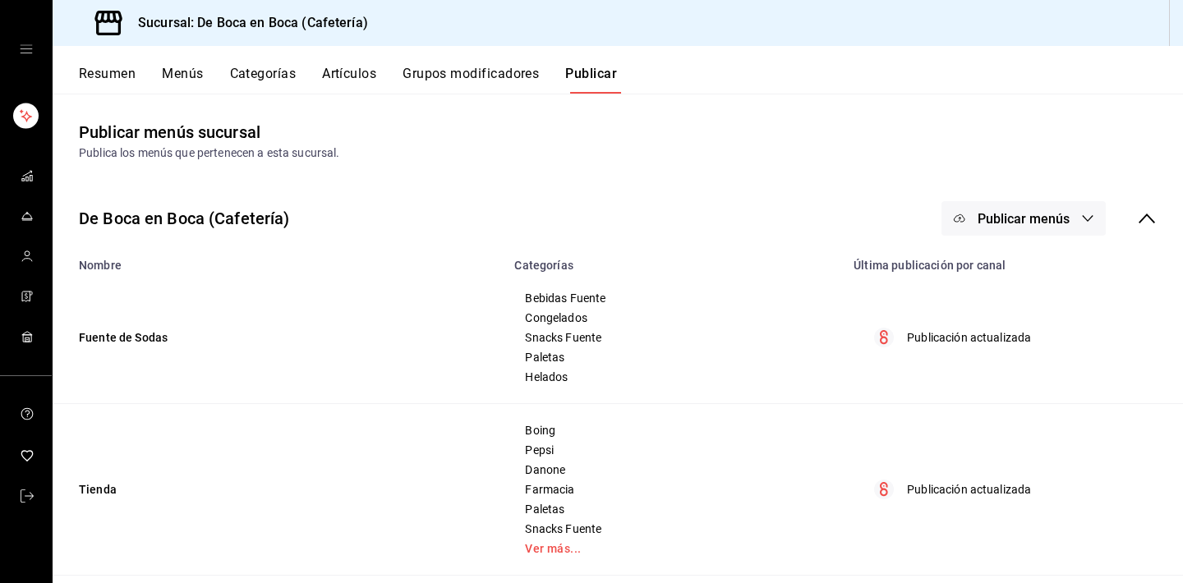
click at [339, 86] on button "Artículos" at bounding box center [349, 80] width 54 height 28
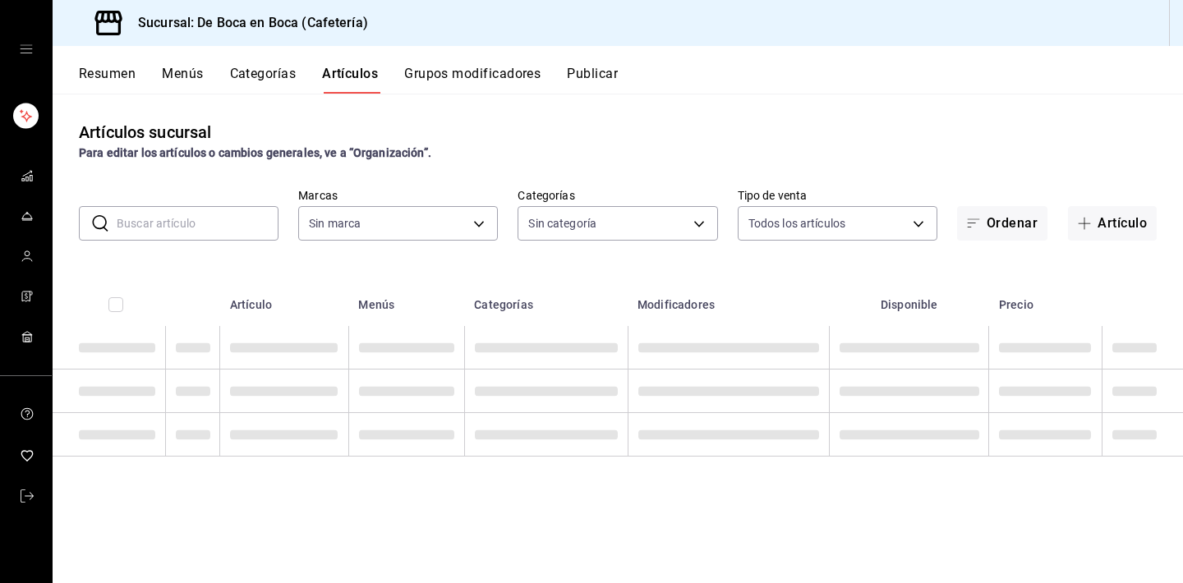
type input "4eab8db2-e1dc-4fb3-9b1f-7fa82010a4f3"
type input "96b92fd8-ecd9-4917-ae34-a503a6ec1cb7,f4369217-5354-4a5e-b4ff-cedfdf5bd663,09da8…"
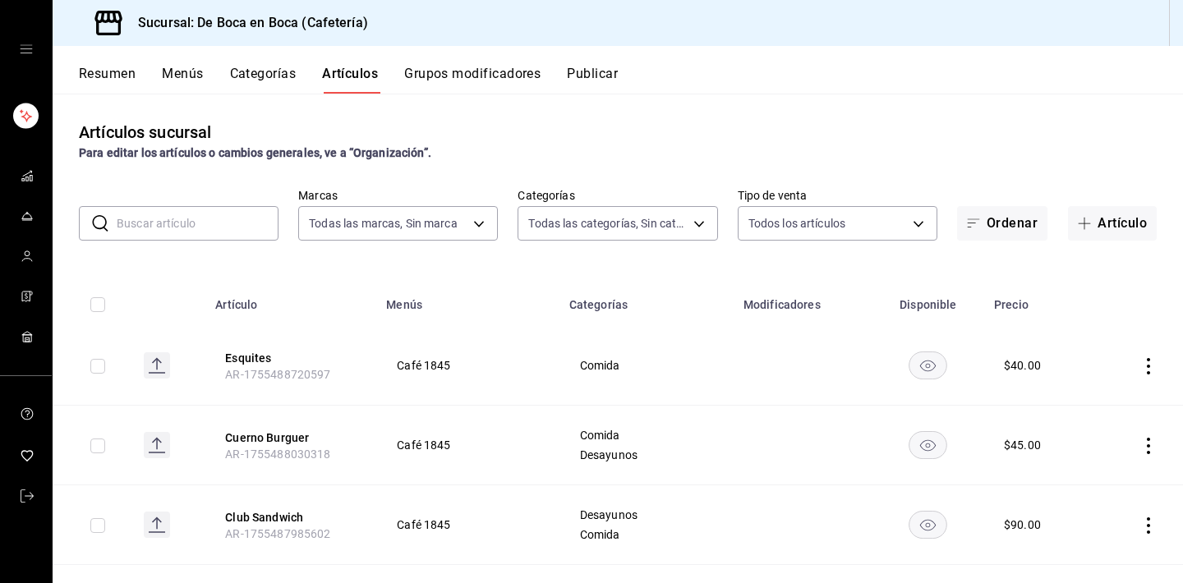
click at [231, 227] on input "text" at bounding box center [198, 223] width 162 height 33
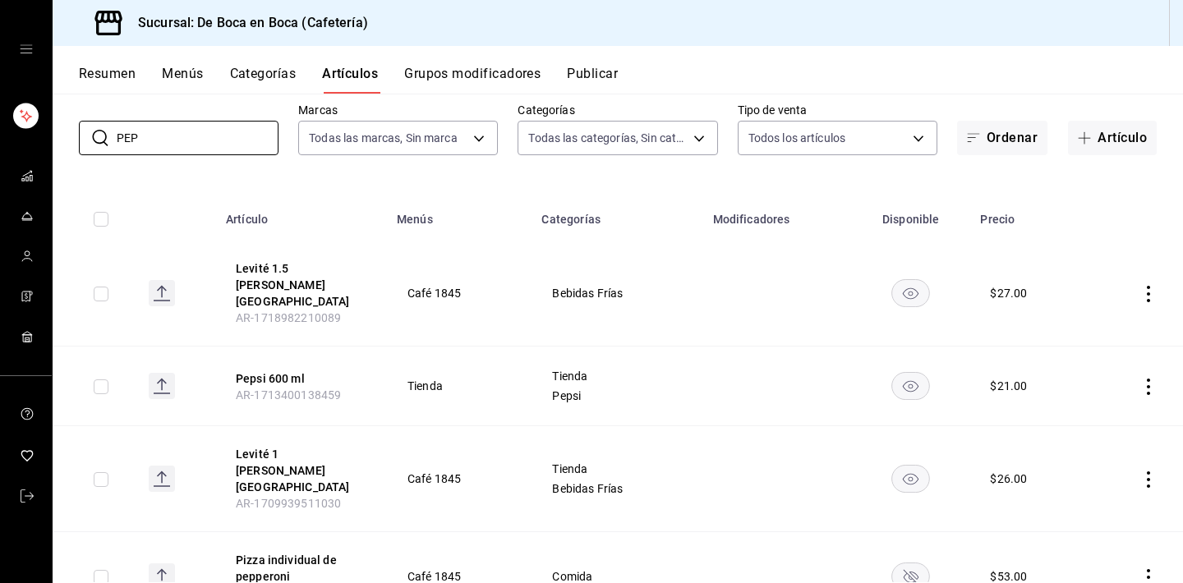
scroll to position [100, 0]
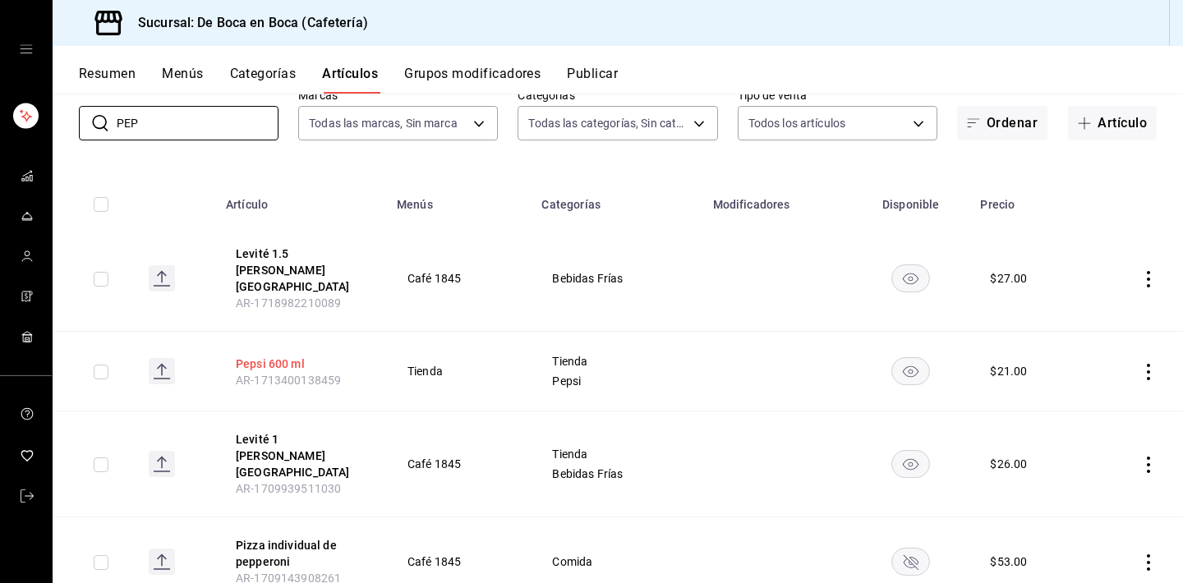
type input "PEP"
click at [287, 356] on button "Pepsi 600 ml" at bounding box center [301, 364] width 131 height 16
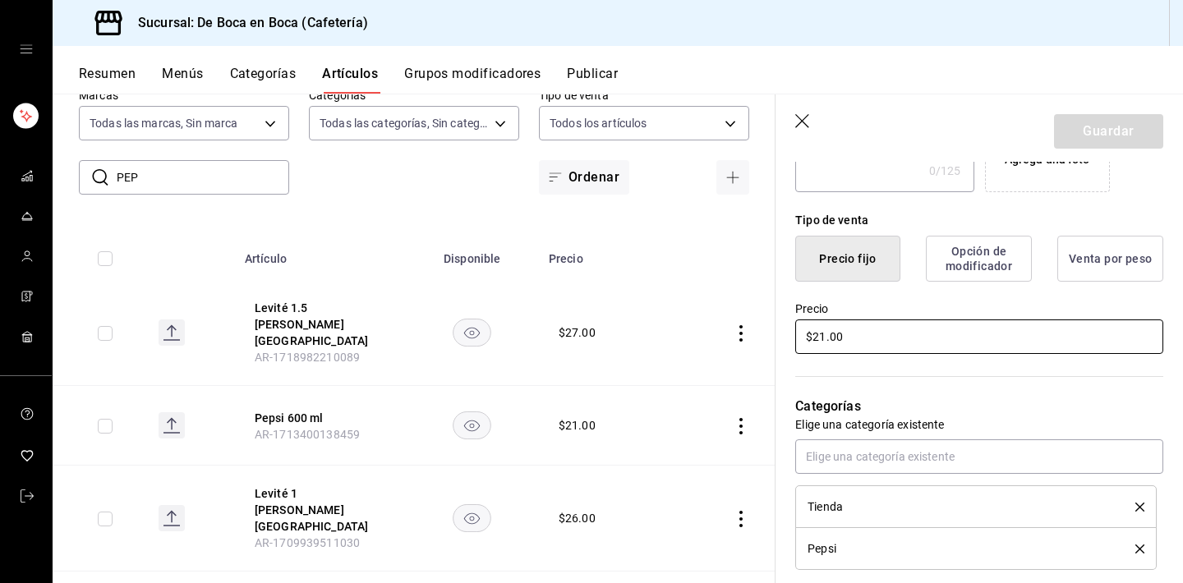
scroll to position [363, 0]
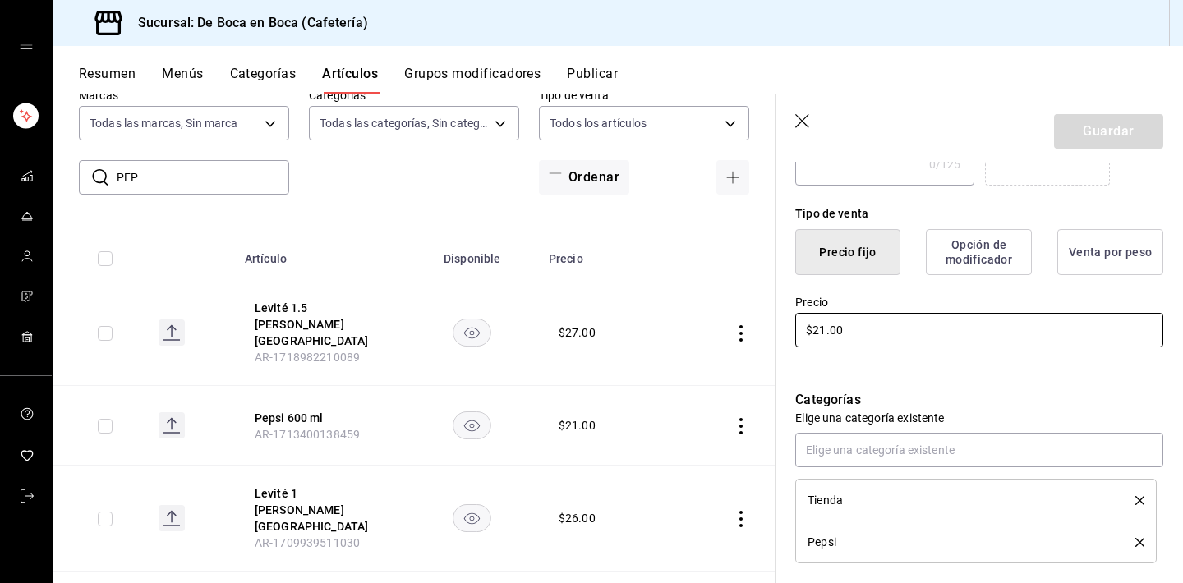
click at [878, 329] on input "$21.00" at bounding box center [979, 330] width 368 height 34
type input "$15.00"
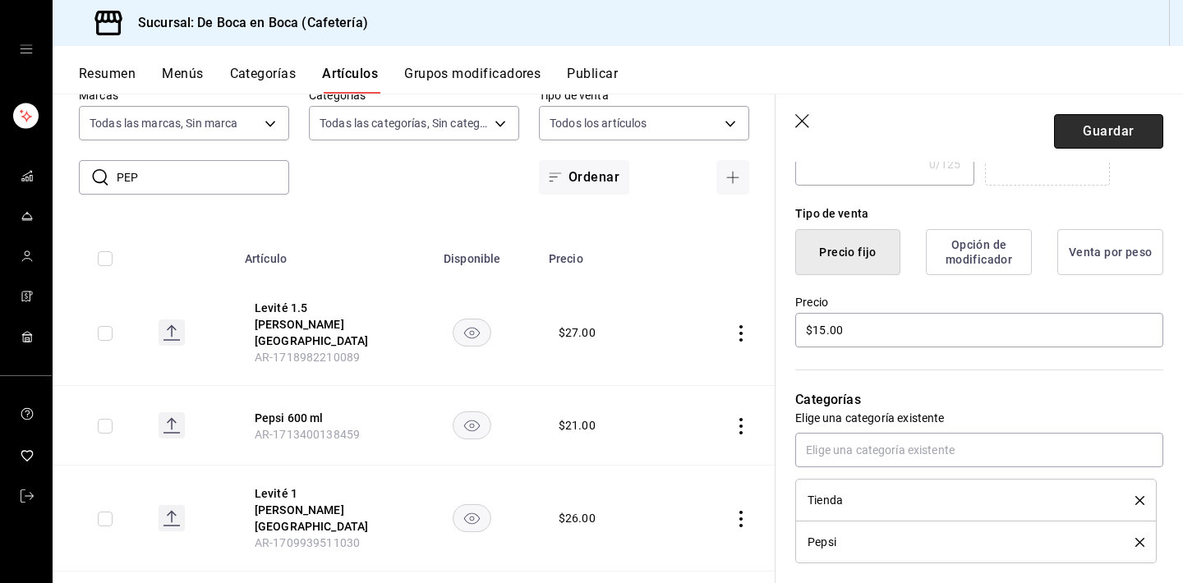
click at [1104, 136] on button "Guardar" at bounding box center [1108, 131] width 109 height 34
